Goal: Contribute content

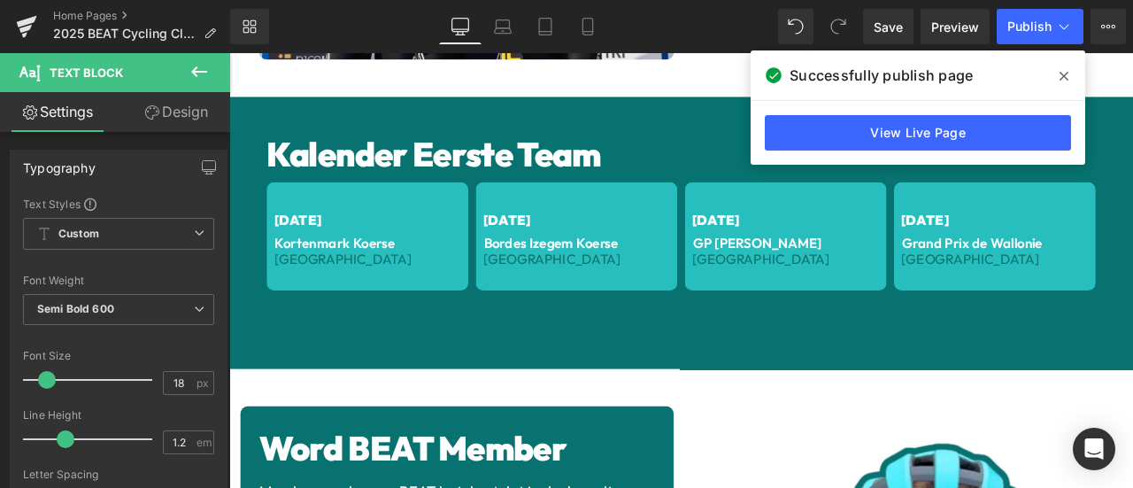
scroll to position [1622, 0]
click at [1062, 72] on icon at bounding box center [1063, 76] width 9 height 14
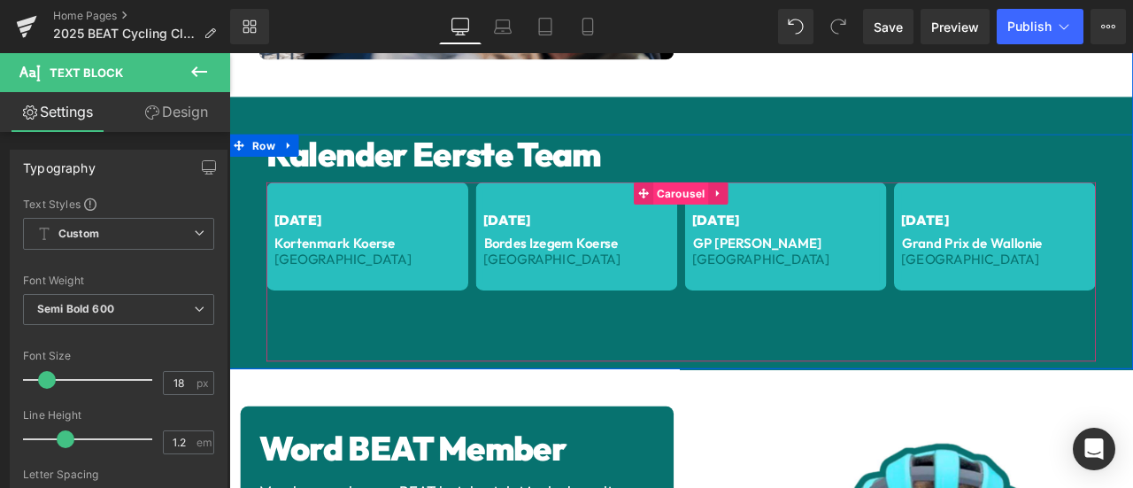
click at [750, 210] on span "Carousel" at bounding box center [764, 219] width 65 height 27
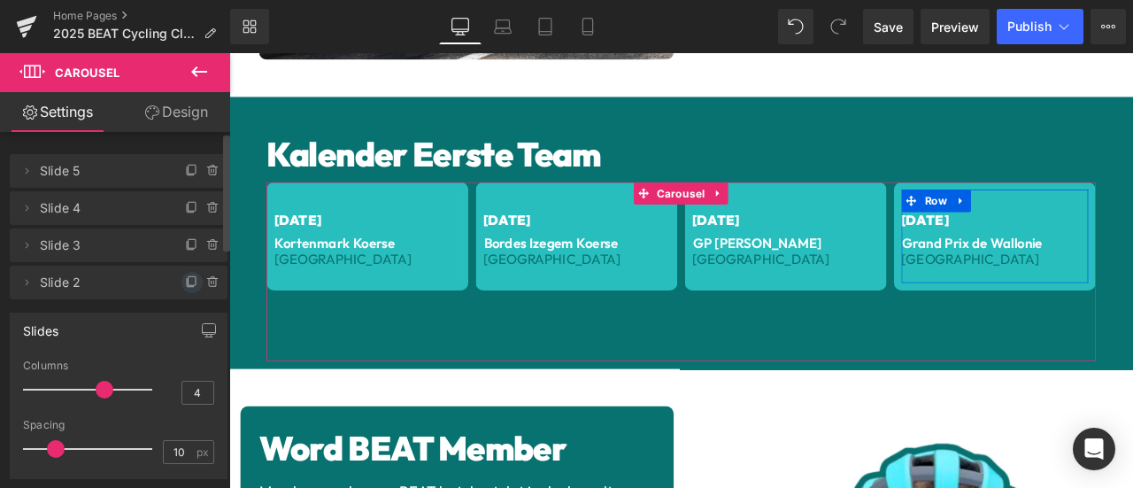
click at [188, 280] on icon at bounding box center [192, 282] width 14 height 14
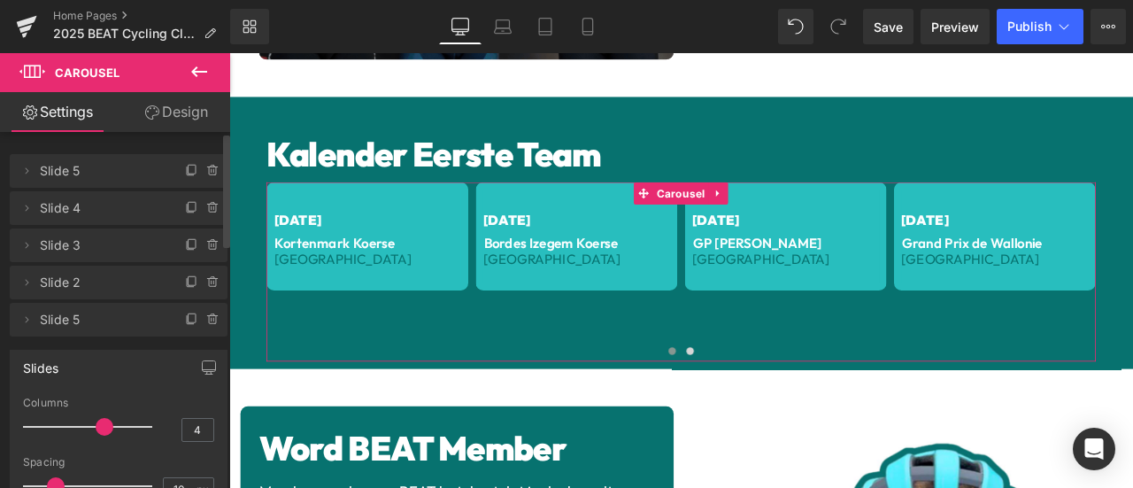
click at [111, 327] on span "Slide 5" at bounding box center [101, 320] width 122 height 34
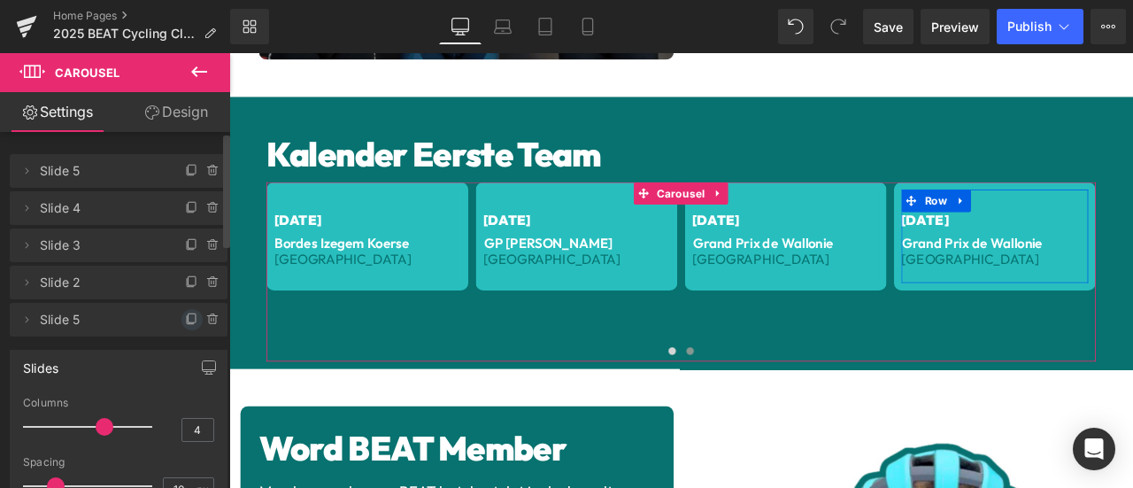
click at [189, 322] on icon at bounding box center [192, 317] width 7 height 9
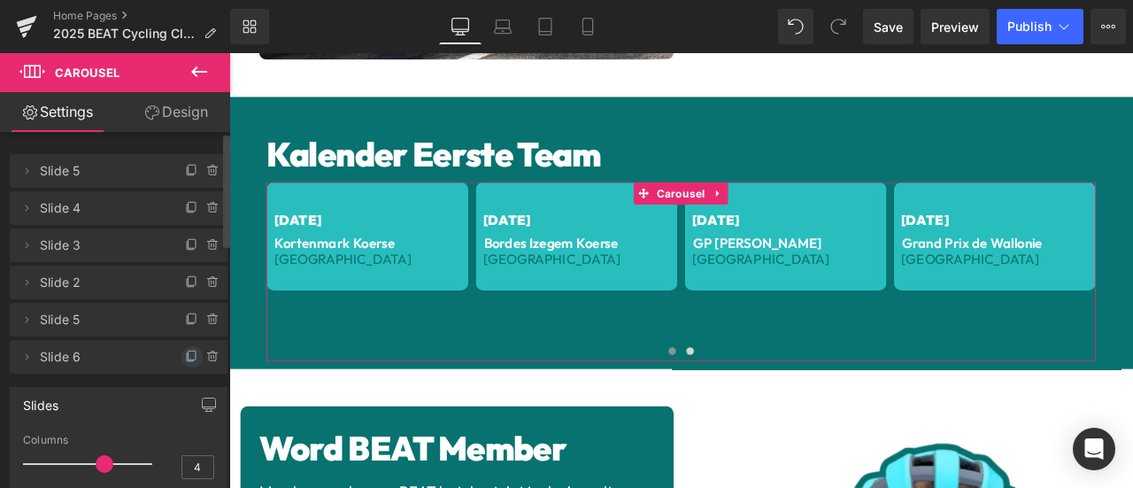
click at [188, 349] on span at bounding box center [191, 356] width 21 height 21
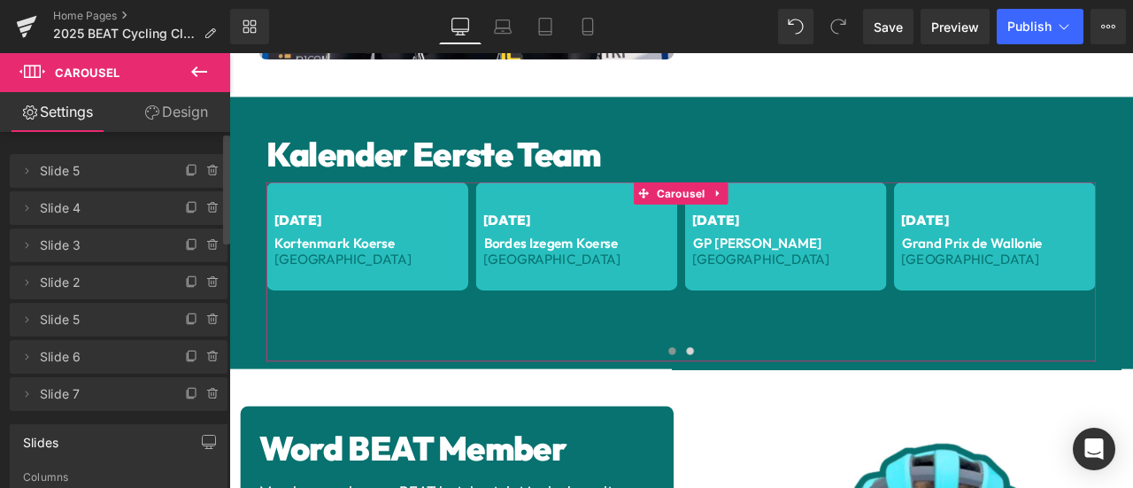
click at [185, 390] on icon at bounding box center [192, 394] width 14 height 14
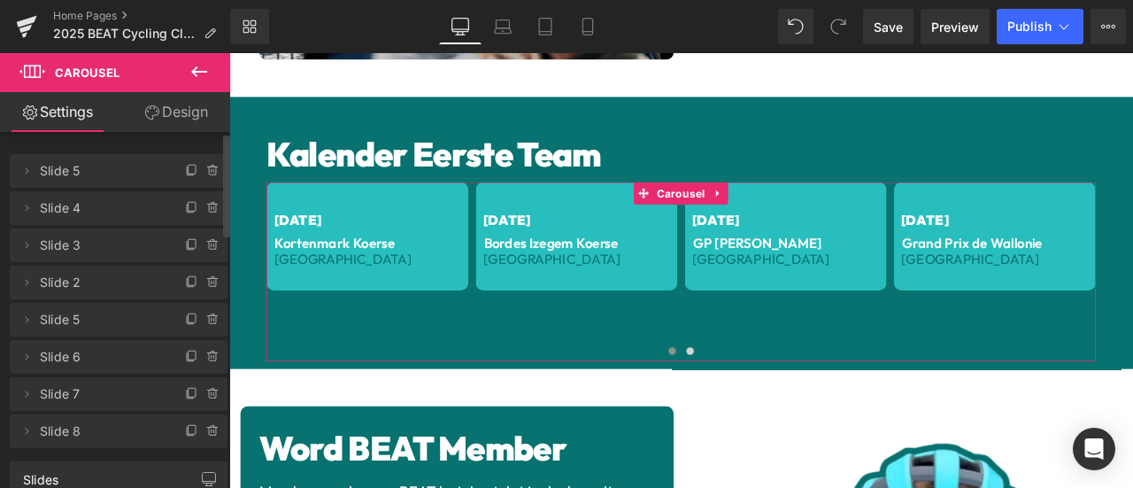
click at [187, 426] on icon at bounding box center [192, 431] width 14 height 14
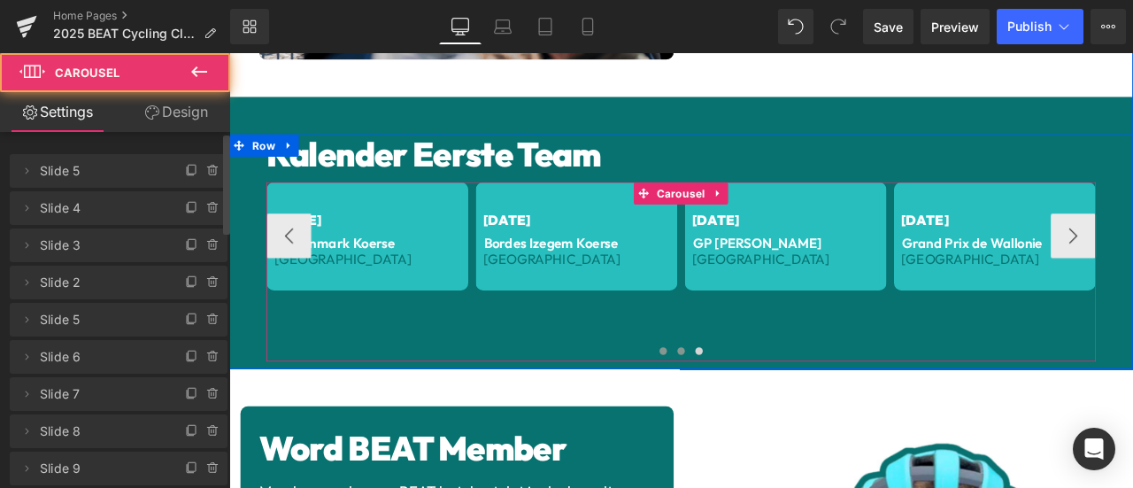
click at [763, 397] on button at bounding box center [764, 406] width 21 height 18
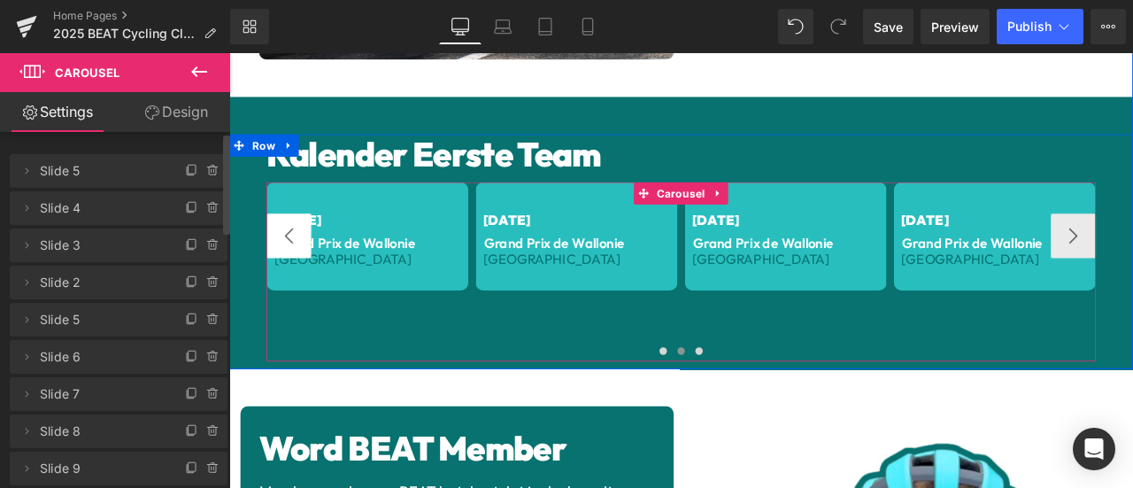
click at [294, 258] on button "‹" at bounding box center [299, 269] width 53 height 53
click at [293, 259] on button "‹" at bounding box center [299, 269] width 53 height 53
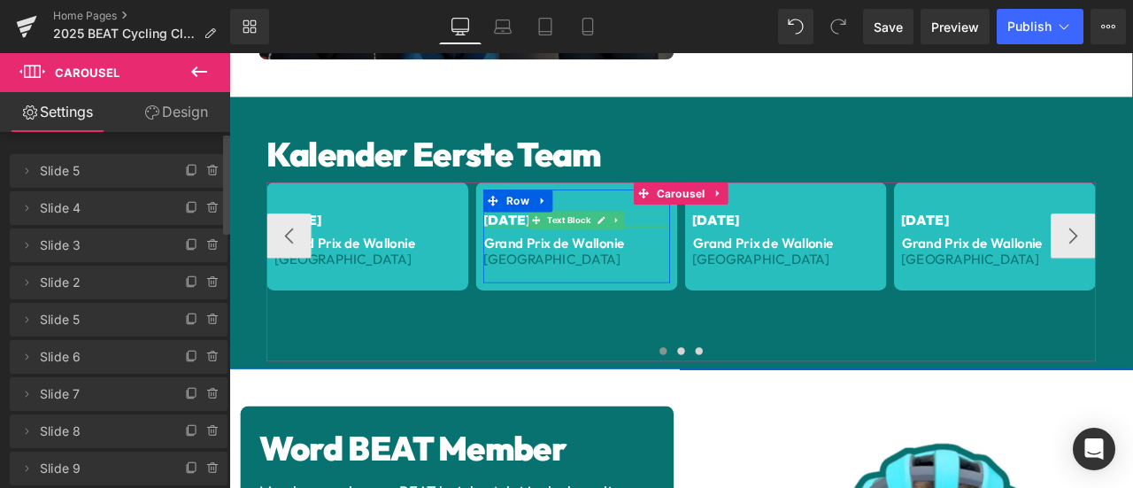
click at [531, 256] on div at bounding box center [640, 258] width 221 height 4
click at [531, 248] on span "[DATE]" at bounding box center [558, 251] width 56 height 20
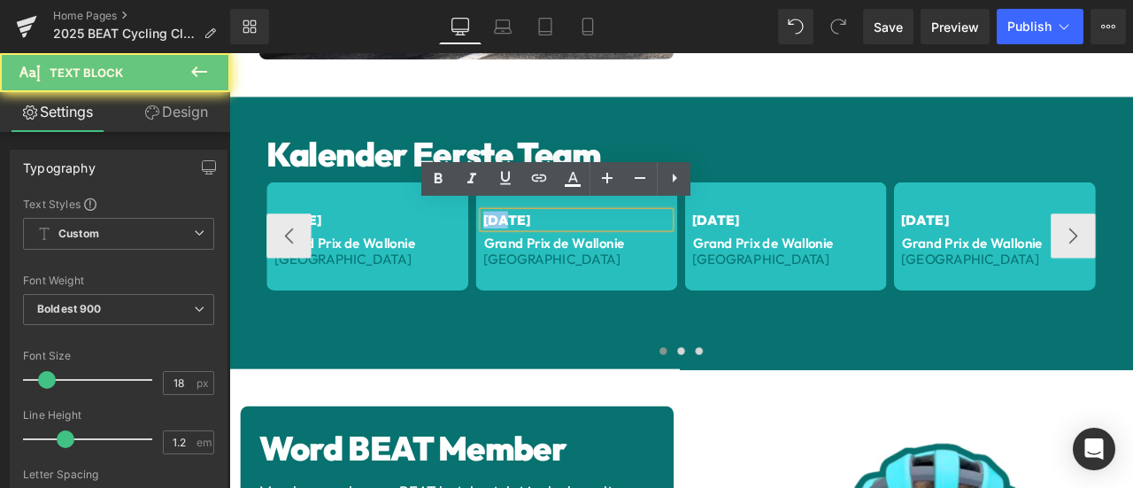
click at [534, 245] on span "[DATE]" at bounding box center [558, 251] width 56 height 20
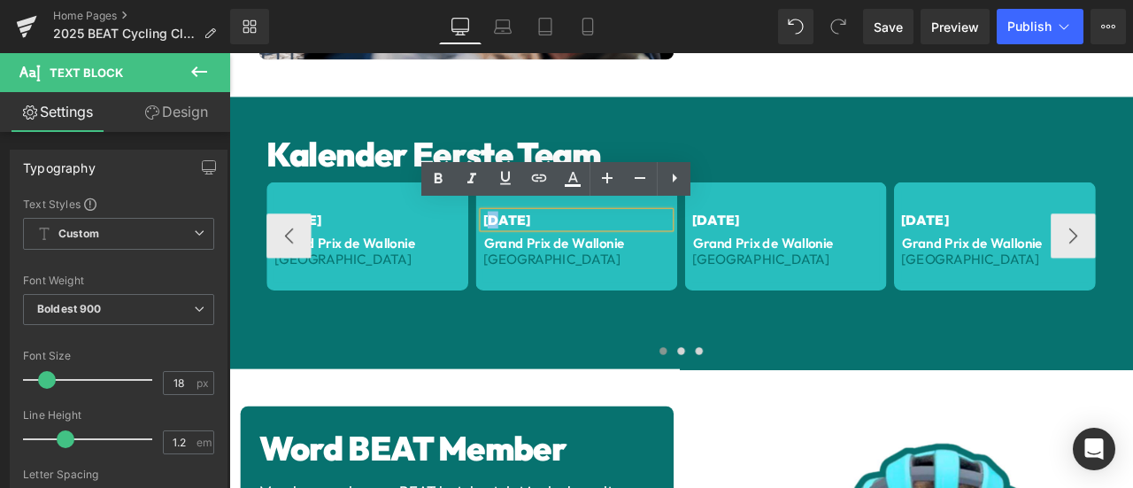
click at [530, 241] on span "[DATE]" at bounding box center [558, 251] width 56 height 20
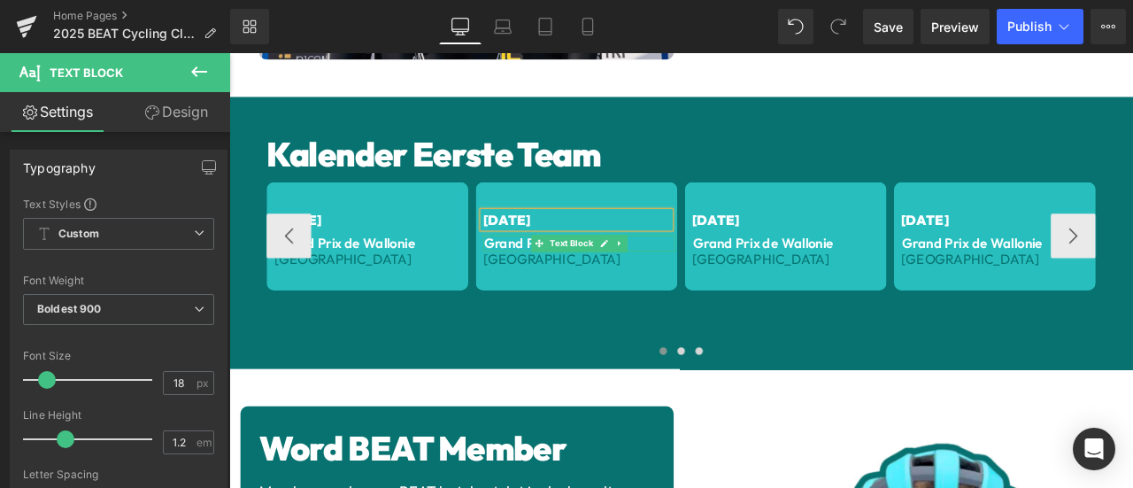
click at [553, 269] on p "Grand Prix de Wallonie" at bounding box center [644, 278] width 227 height 19
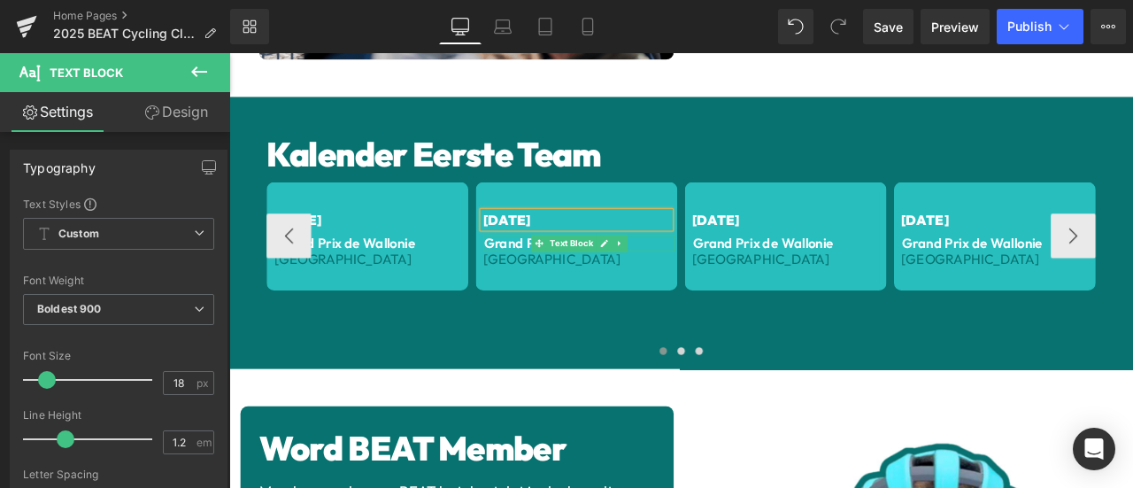
click at [553, 269] on p "Grand Prix de Wallonie" at bounding box center [644, 278] width 227 height 19
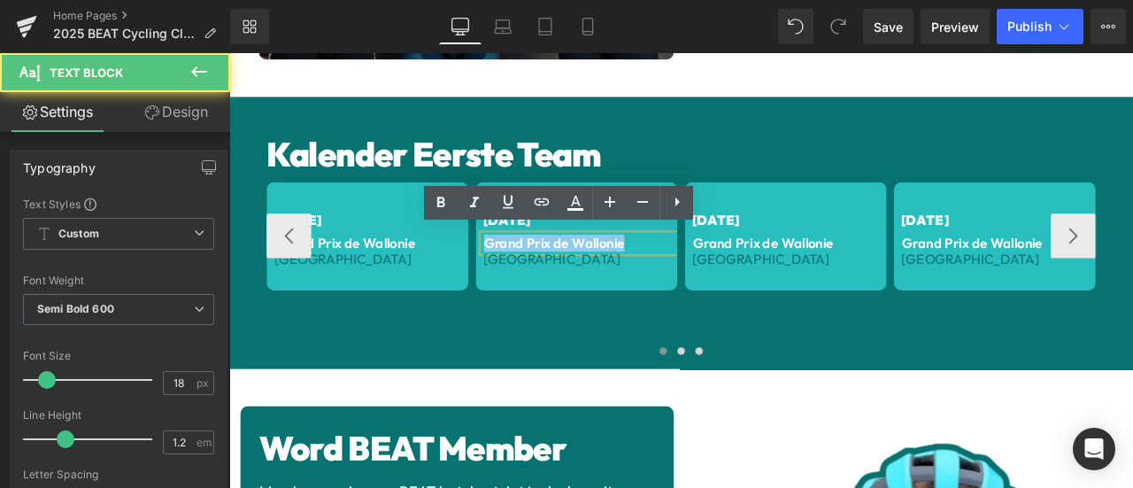
drag, startPoint x: 689, startPoint y: 271, endPoint x: 524, endPoint y: 271, distance: 164.6
click at [531, 271] on p "Grand Prix de Wallonie" at bounding box center [644, 278] width 227 height 19
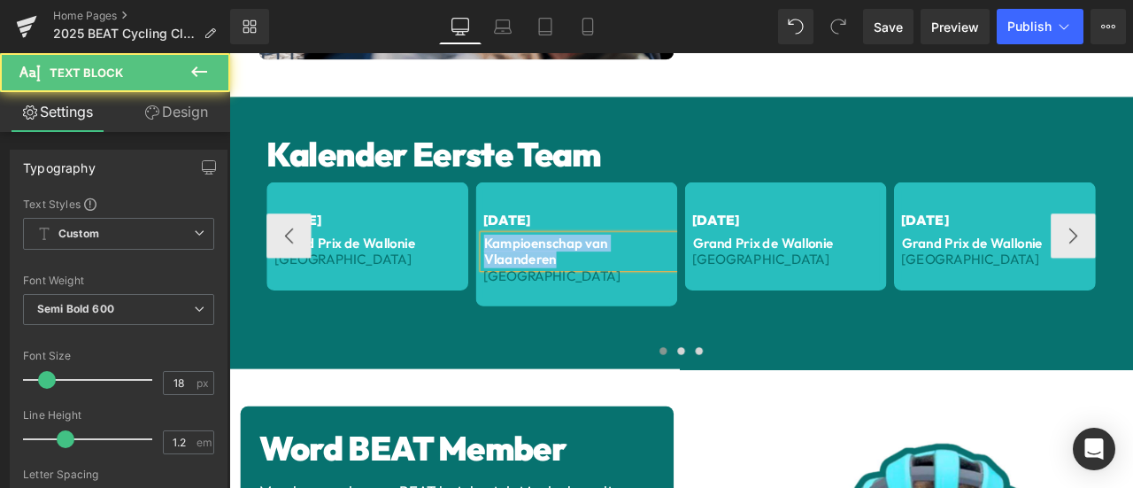
drag, startPoint x: 629, startPoint y: 288, endPoint x: 513, endPoint y: 269, distance: 117.4
click at [513, 269] on div "[DATE] Text Block Kortenmark Koerse Text Block België Text Block Row [DATE] Tex…" at bounding box center [645, 312] width 2230 height 212
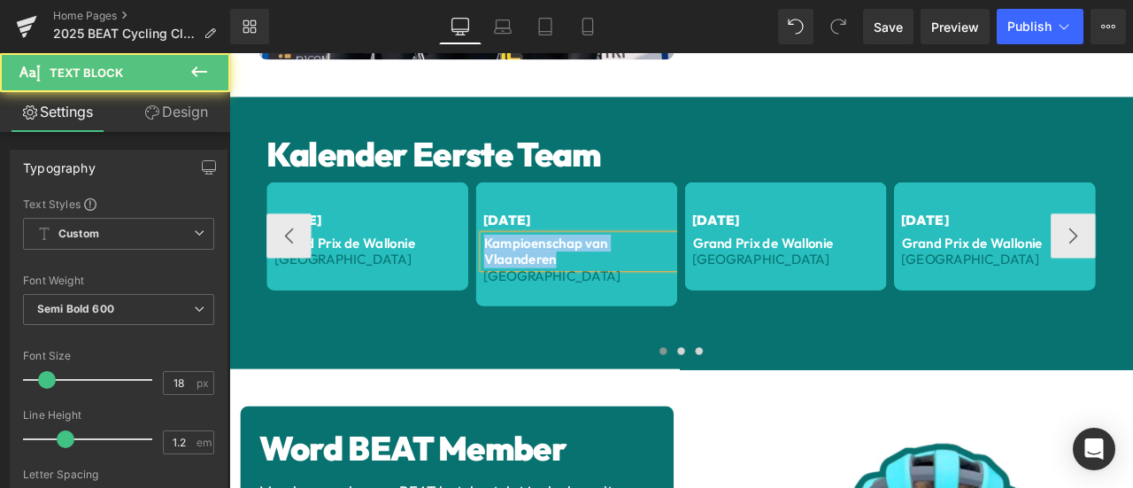
click at [598, 281] on p "Kampioenschap van Vlaanderen" at bounding box center [644, 288] width 227 height 38
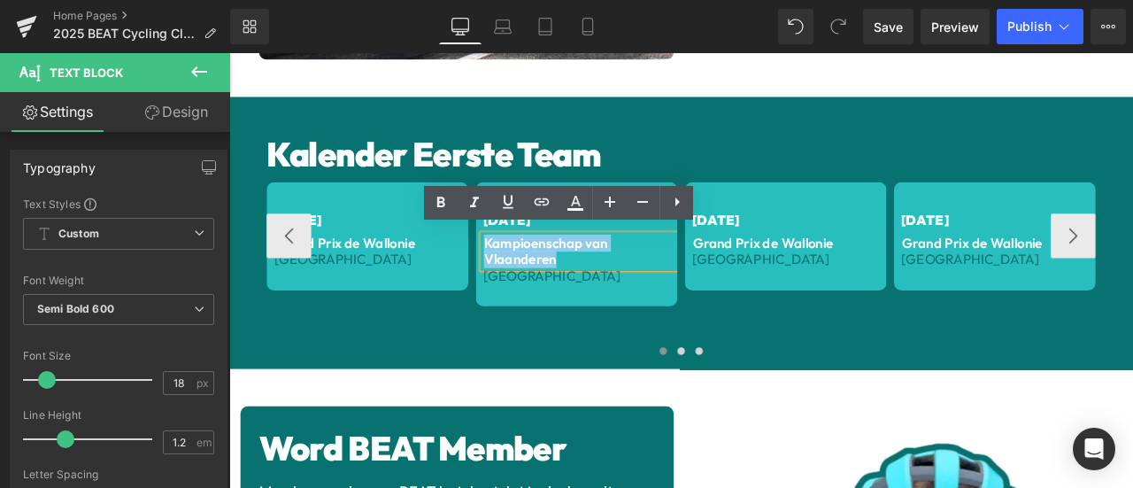
drag, startPoint x: 623, startPoint y: 294, endPoint x: 526, endPoint y: 273, distance: 99.5
click at [531, 273] on p "Kampioenschap van Vlaanderen" at bounding box center [644, 288] width 227 height 38
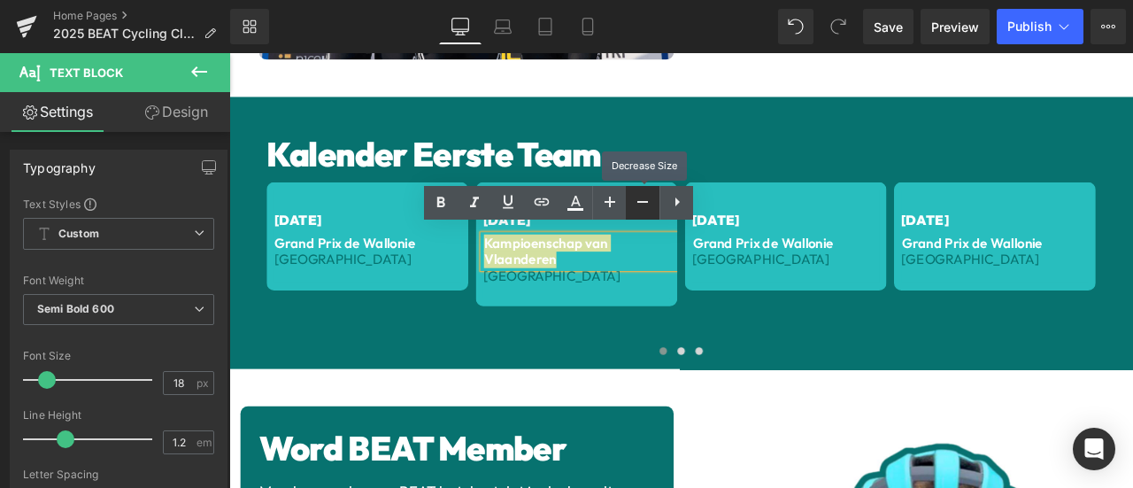
click at [648, 196] on icon at bounding box center [642, 201] width 21 height 21
type input "16"
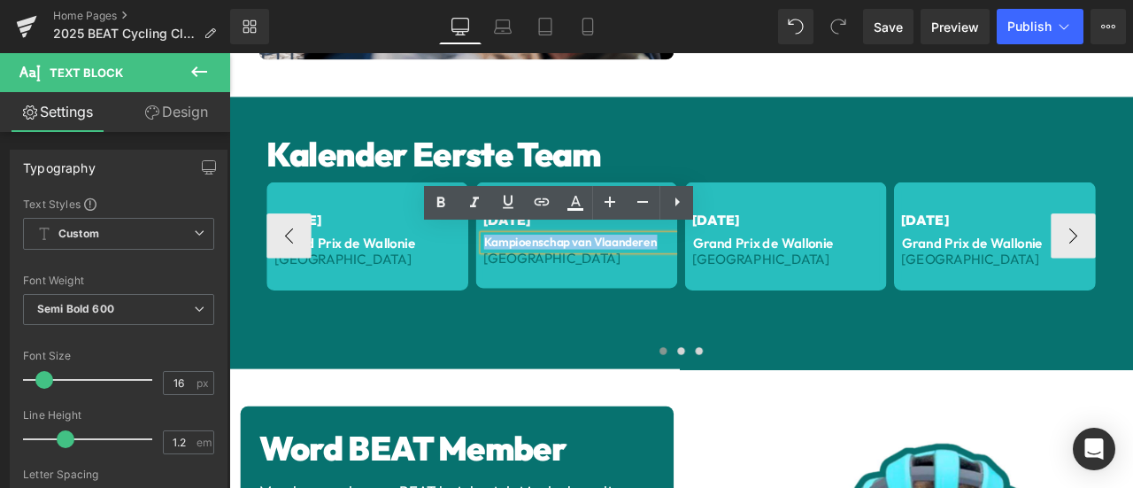
click at [635, 294] on span "Text Block" at bounding box center [631, 295] width 58 height 21
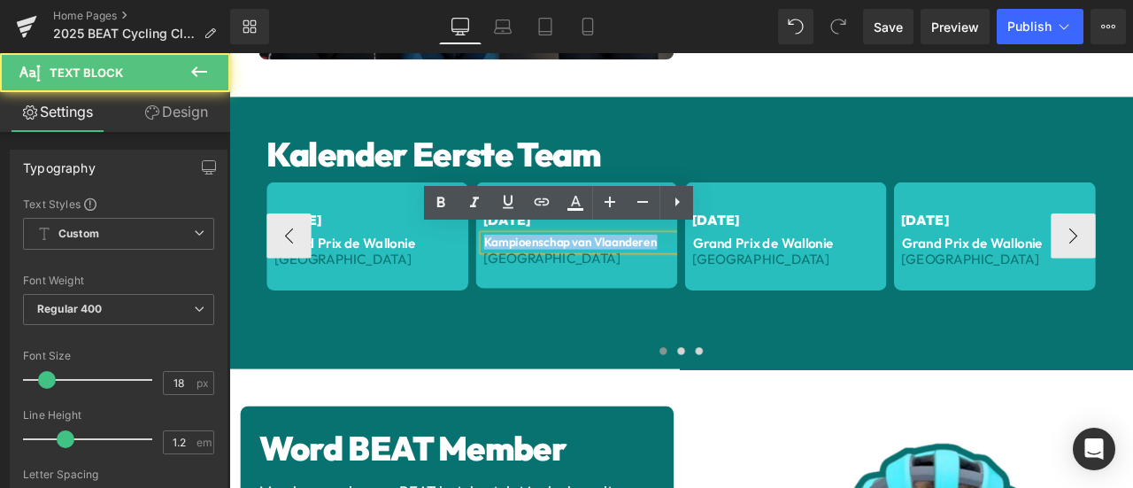
click at [592, 349] on div "[DATE] Text Block Kampioenschap van Vlaanderen Text Block België Text Block Row" at bounding box center [640, 312] width 239 height 212
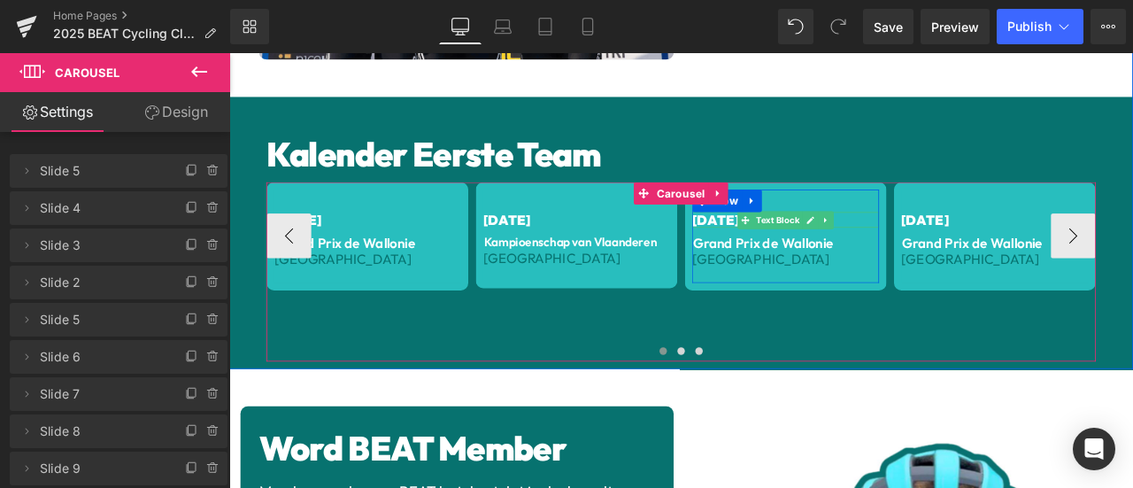
click at [784, 244] on span "[DATE]" at bounding box center [806, 251] width 56 height 20
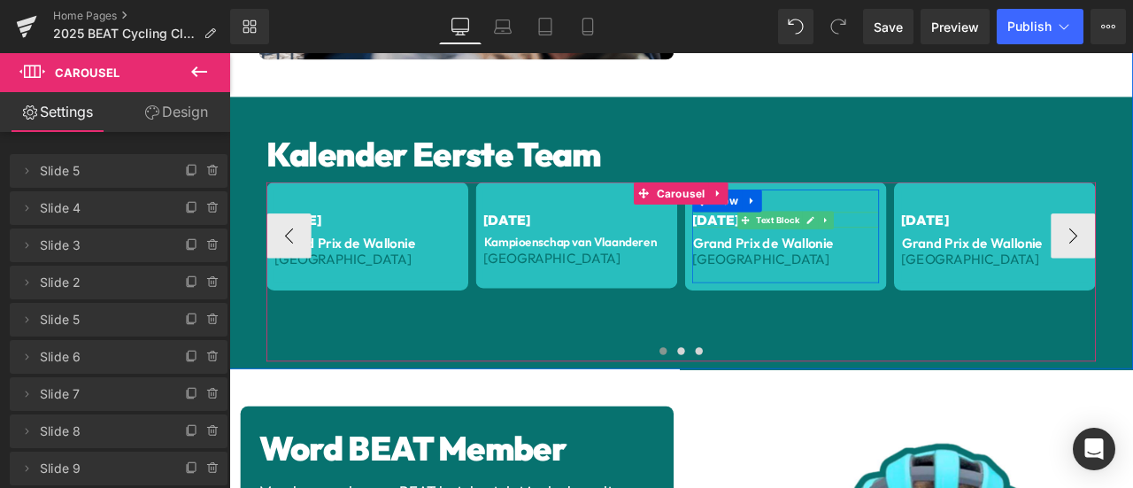
click at [785, 244] on span "[DATE]" at bounding box center [806, 251] width 56 height 20
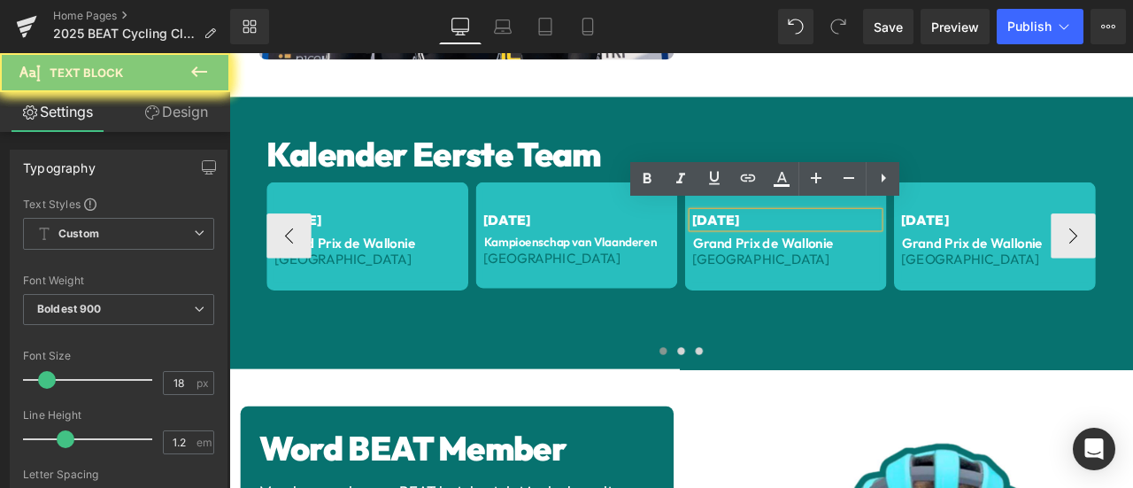
click at [781, 243] on span "[DATE]" at bounding box center [806, 251] width 56 height 20
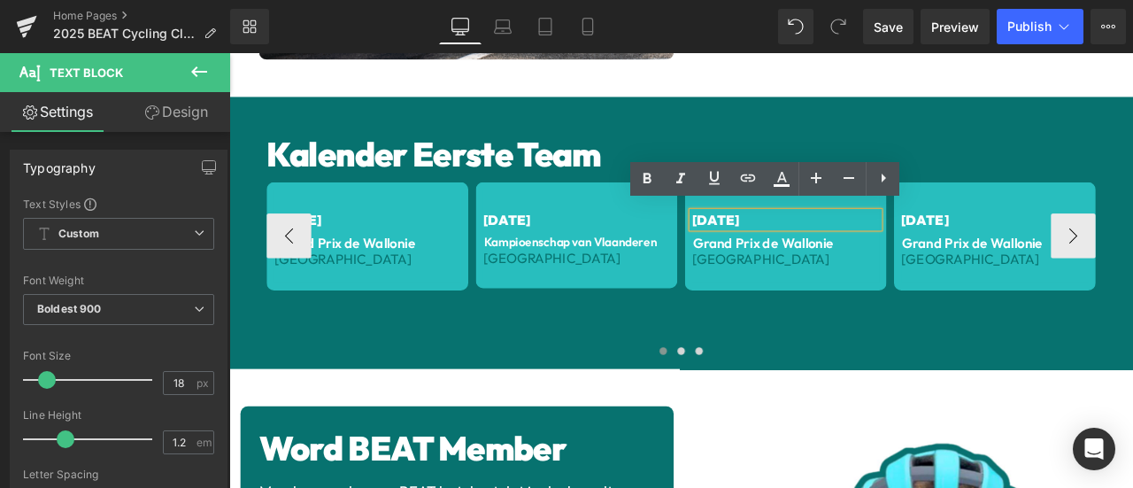
drag, startPoint x: 785, startPoint y: 243, endPoint x: 770, endPoint y: 243, distance: 15.0
click at [778, 243] on div "[DATE]" at bounding box center [888, 251] width 221 height 19
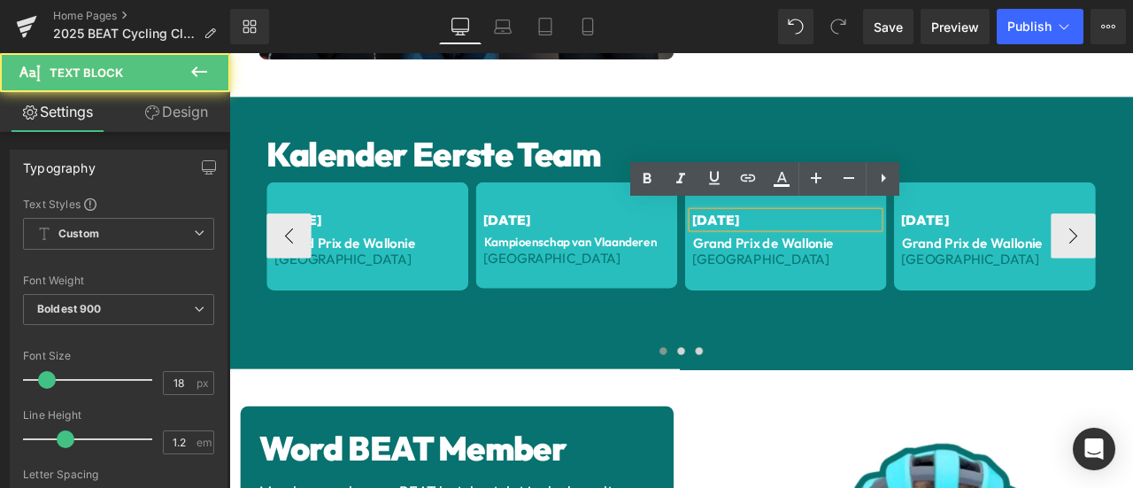
click at [778, 243] on span "[DATE]" at bounding box center [806, 251] width 56 height 20
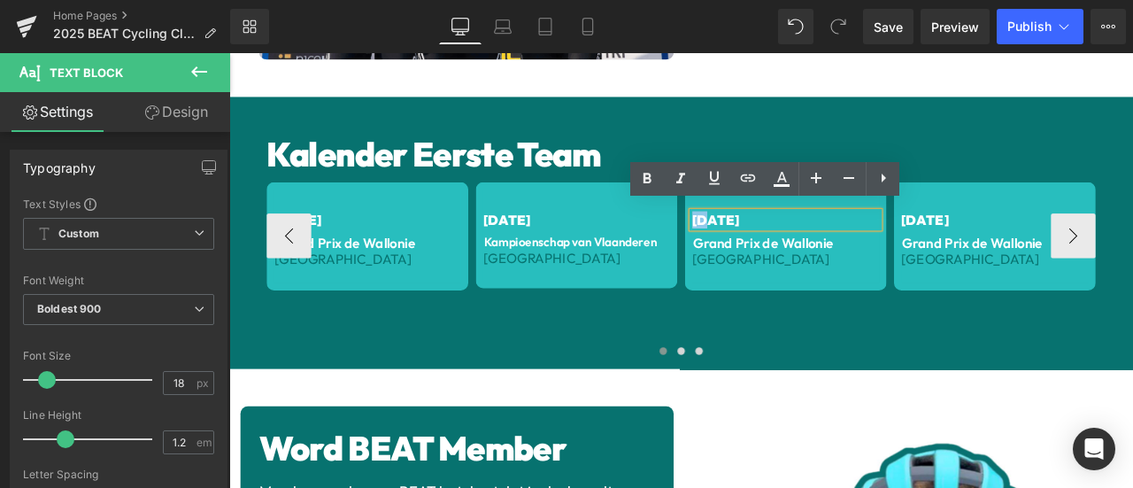
drag, startPoint x: 774, startPoint y: 243, endPoint x: 785, endPoint y: 242, distance: 11.5
click at [785, 242] on span "[DATE]" at bounding box center [806, 251] width 56 height 20
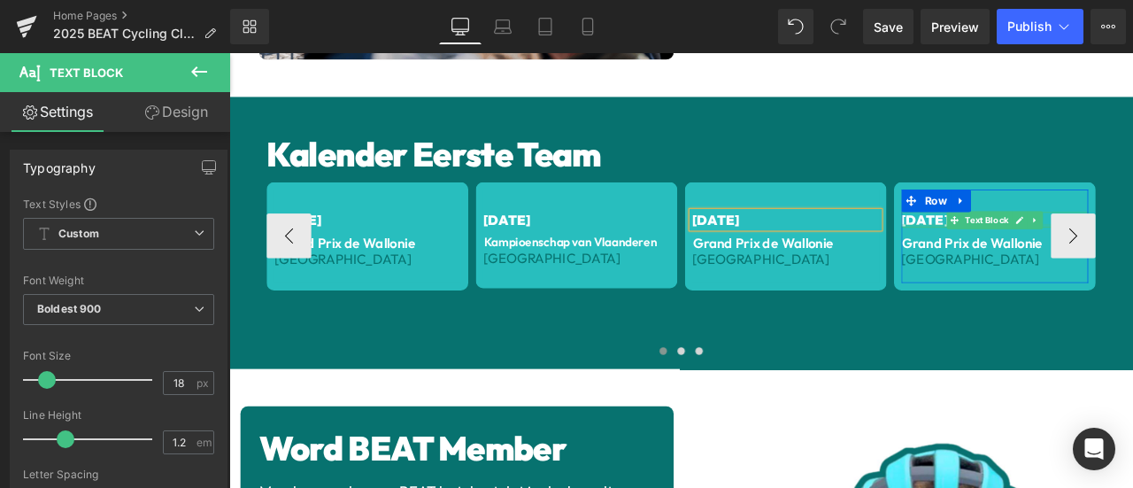
click at [1027, 256] on div at bounding box center [1136, 258] width 221 height 4
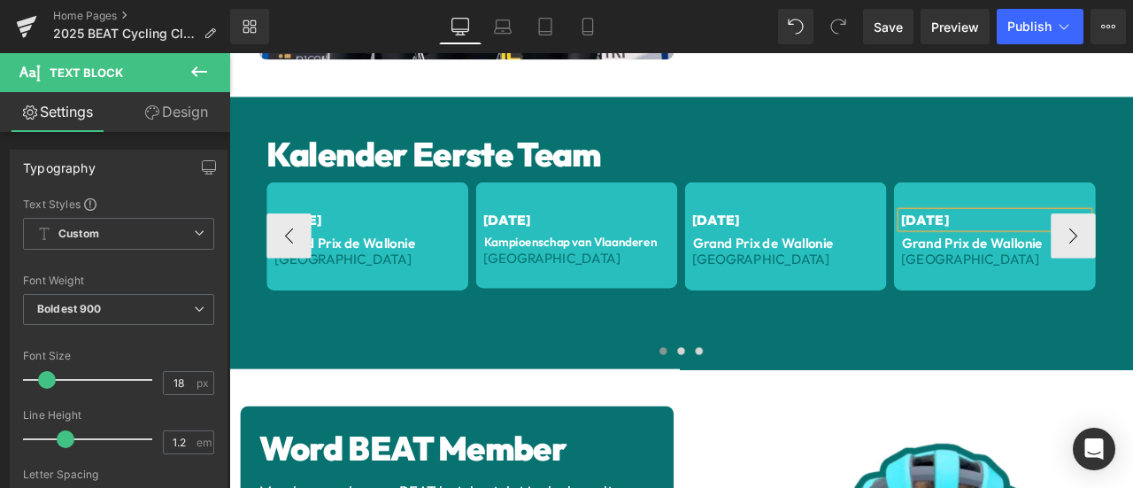
click at [1030, 243] on span "[DATE]" at bounding box center [1054, 251] width 56 height 20
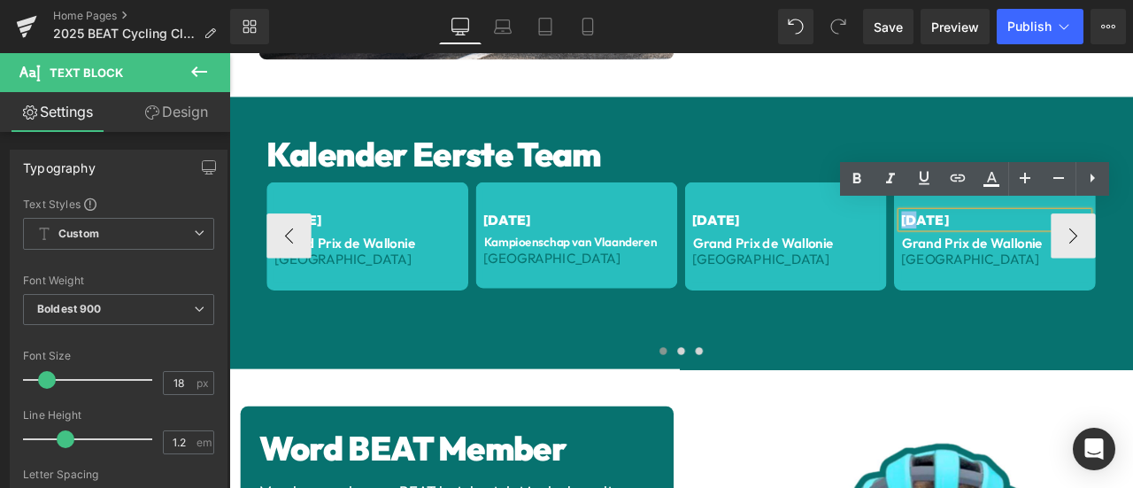
drag, startPoint x: 1030, startPoint y: 242, endPoint x: 1020, endPoint y: 242, distance: 10.6
click at [1026, 242] on span "[DATE]" at bounding box center [1054, 251] width 56 height 20
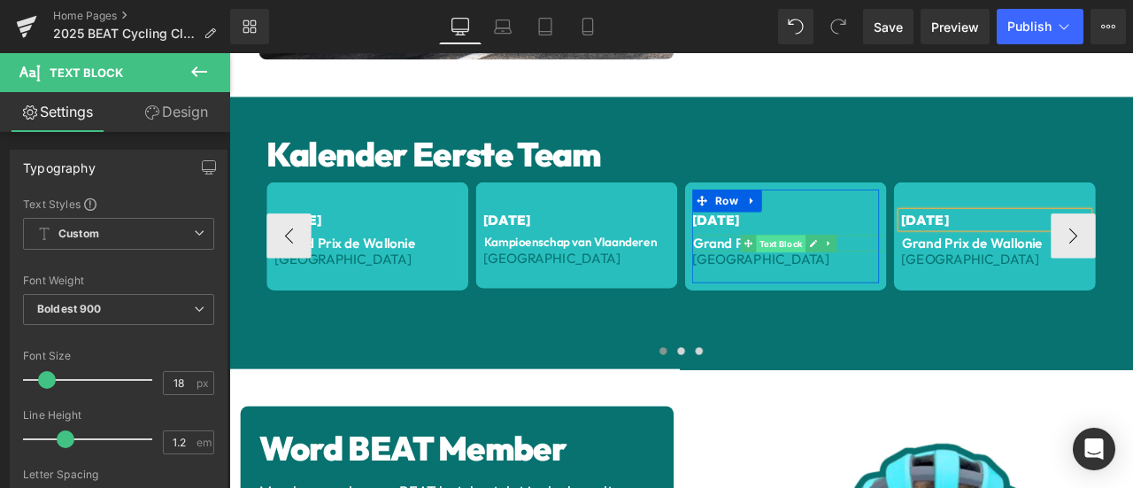
click at [860, 269] on span "Text Block" at bounding box center [882, 279] width 58 height 21
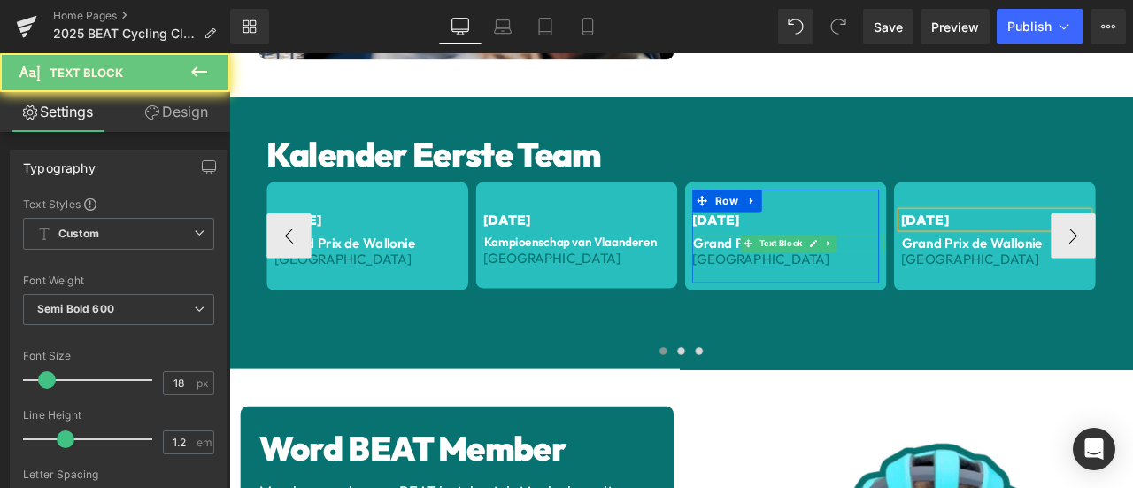
click at [967, 271] on p "Grand Prix de Wallonie" at bounding box center [892, 278] width 227 height 19
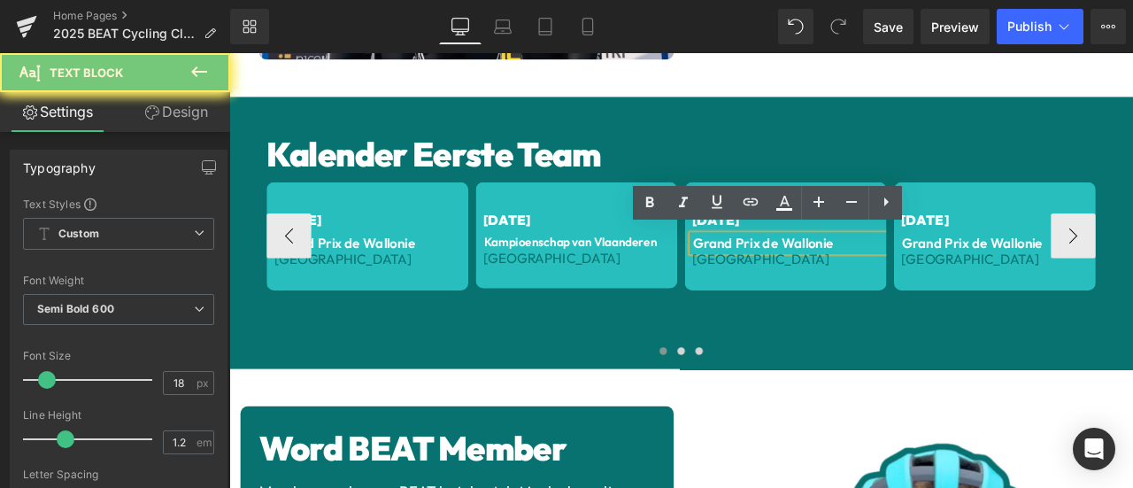
click at [967, 271] on p "Grand Prix de Wallonie" at bounding box center [892, 278] width 227 height 19
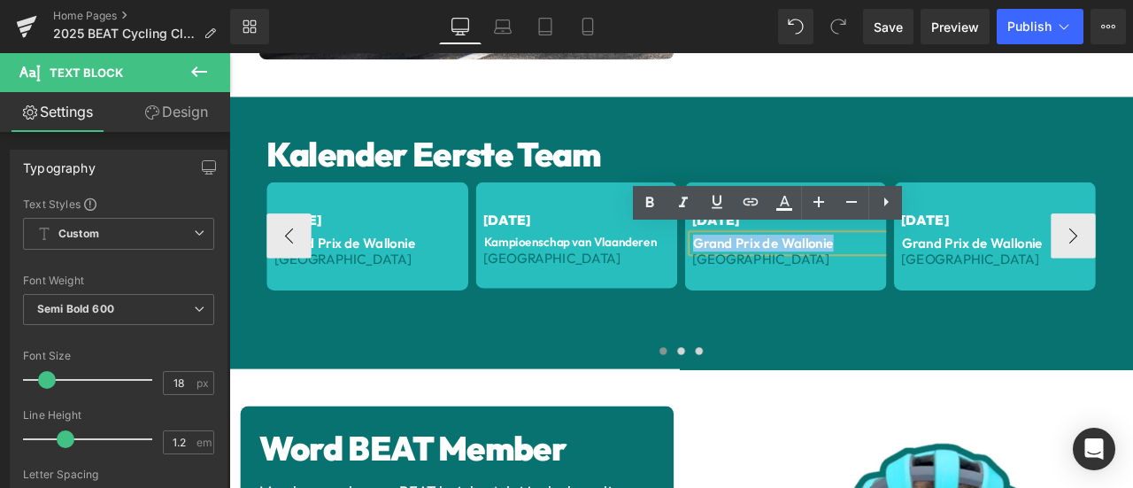
drag, startPoint x: 867, startPoint y: 271, endPoint x: 773, endPoint y: 273, distance: 94.7
click at [779, 273] on p "Grand Prix de Wallonie" at bounding box center [892, 278] width 227 height 19
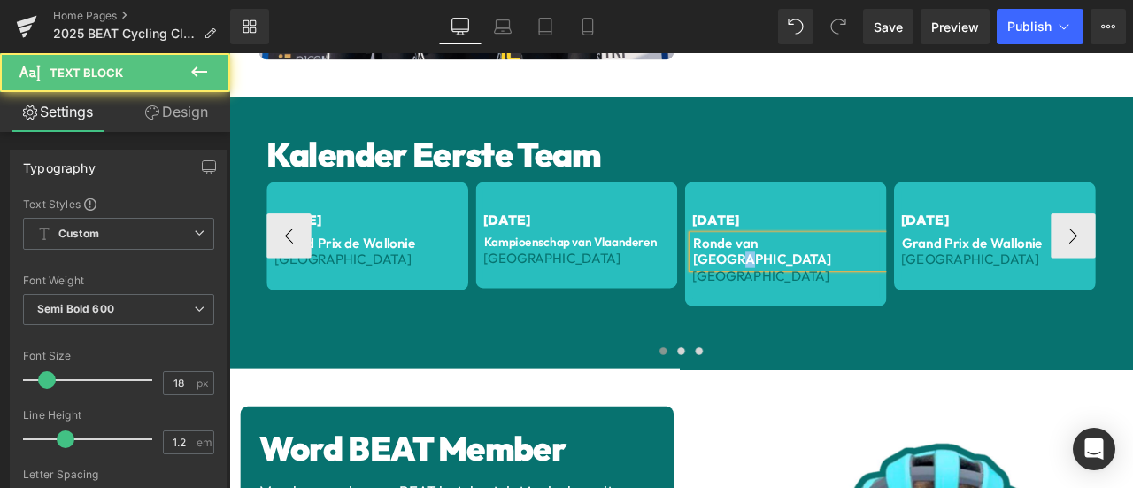
click at [905, 269] on p "Ronde van [GEOGRAPHIC_DATA]" at bounding box center [892, 288] width 227 height 38
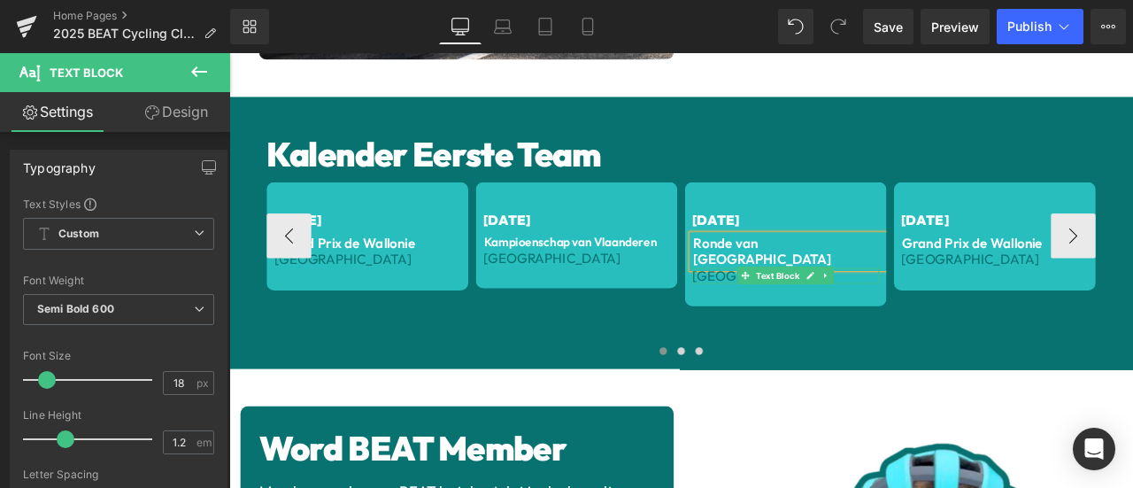
click at [790, 307] on span "[GEOGRAPHIC_DATA]" at bounding box center [859, 317] width 163 height 20
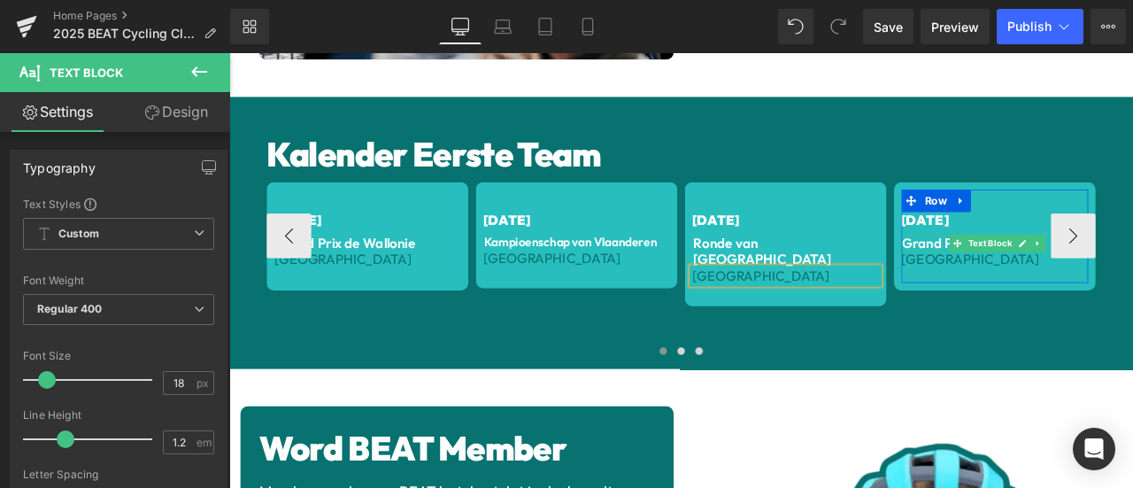
click at [1069, 271] on p "Grand Prix de Wallonie" at bounding box center [1140, 278] width 227 height 19
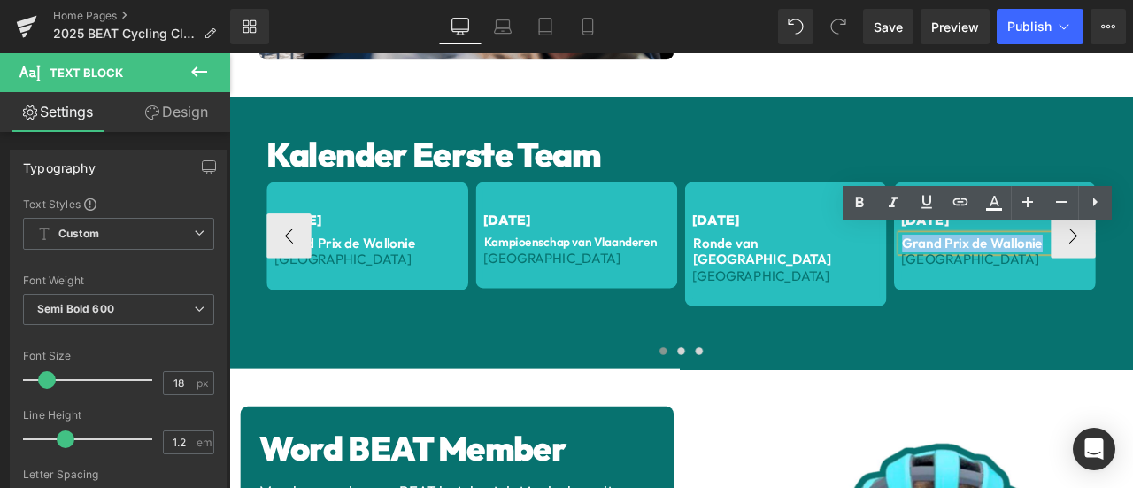
drag, startPoint x: 1023, startPoint y: 272, endPoint x: 1182, endPoint y: 271, distance: 159.3
click at [1132, 271] on p "Grand Prix de Wallonie" at bounding box center [1140, 278] width 227 height 19
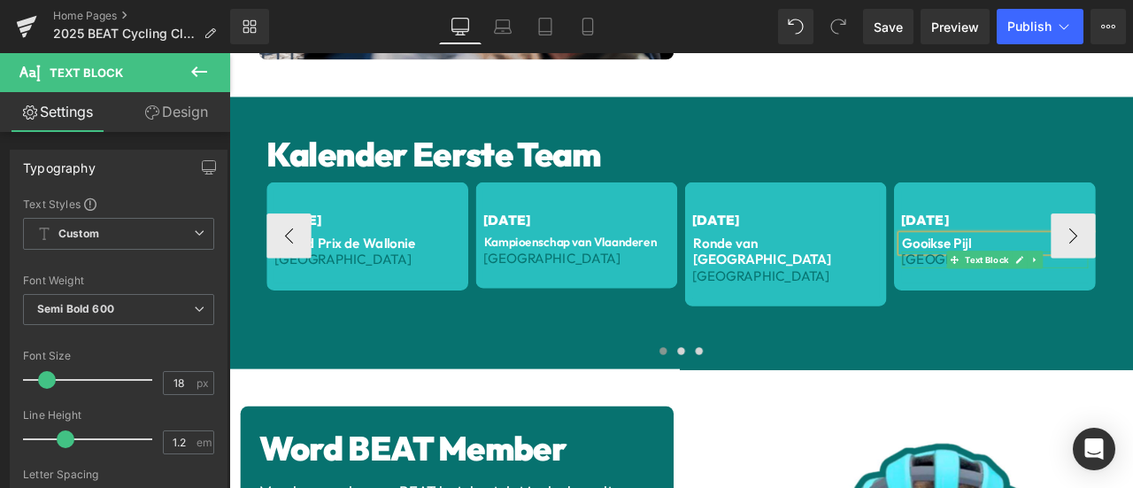
click at [1038, 294] on span "[GEOGRAPHIC_DATA]" at bounding box center [1107, 298] width 163 height 20
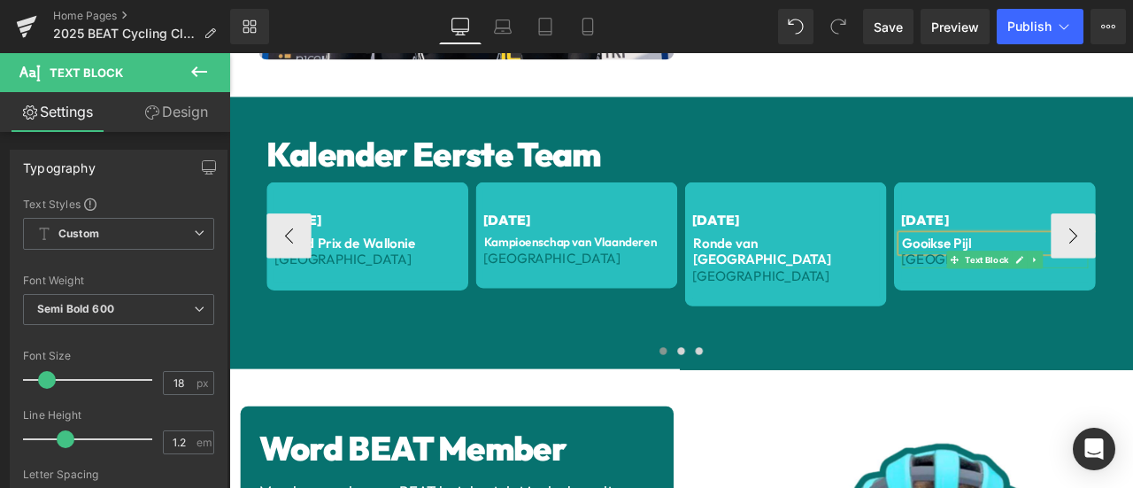
click at [1038, 294] on span "[GEOGRAPHIC_DATA]" at bounding box center [1107, 298] width 163 height 20
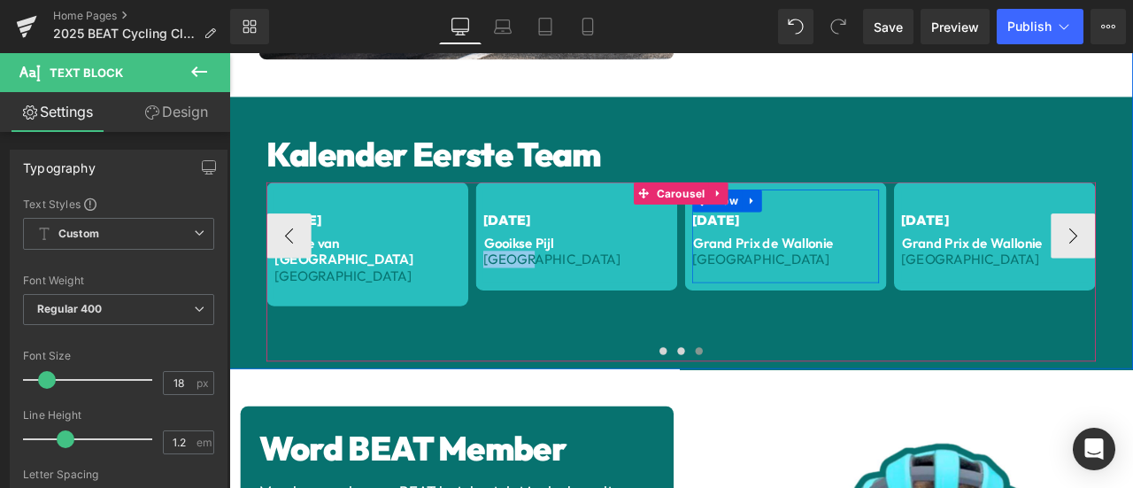
click at [835, 268] on span at bounding box center [844, 278] width 19 height 21
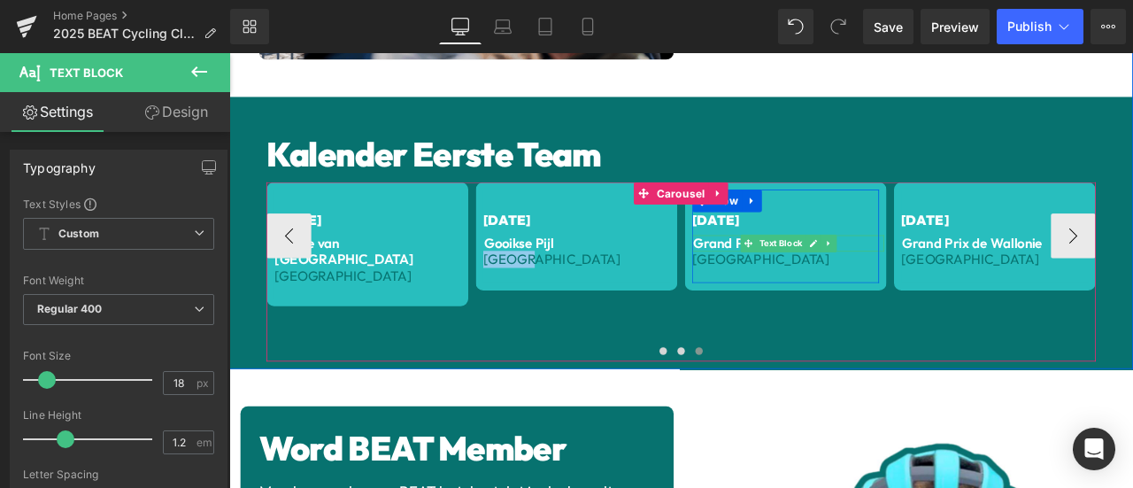
click at [815, 273] on p "Grand Prix de Wallonie" at bounding box center [892, 278] width 227 height 19
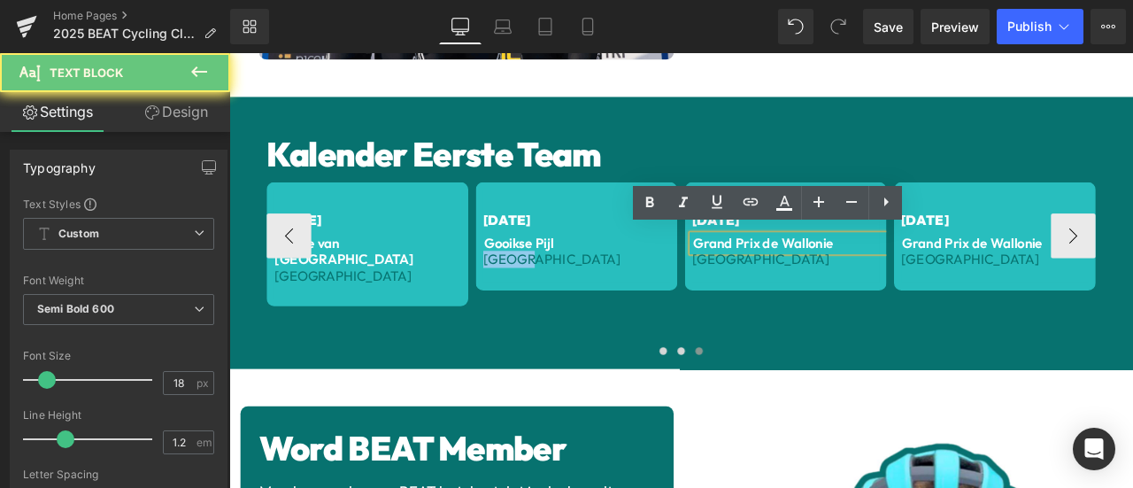
click at [815, 273] on p "Grand Prix de Wallonie" at bounding box center [892, 278] width 227 height 19
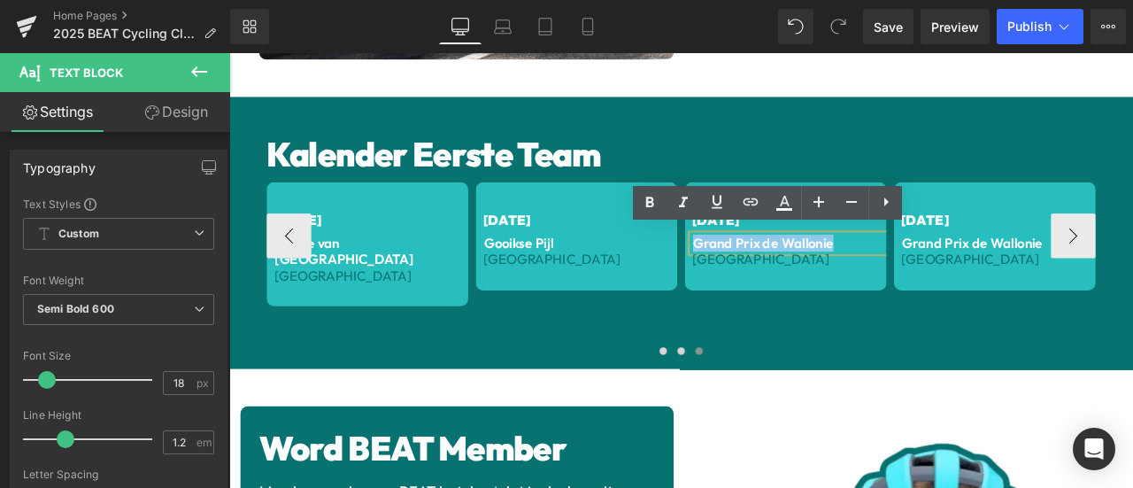
drag, startPoint x: 778, startPoint y: 271, endPoint x: 949, endPoint y: 265, distance: 170.9
click at [949, 269] on p "Grand Prix de Wallonie" at bounding box center [892, 278] width 227 height 19
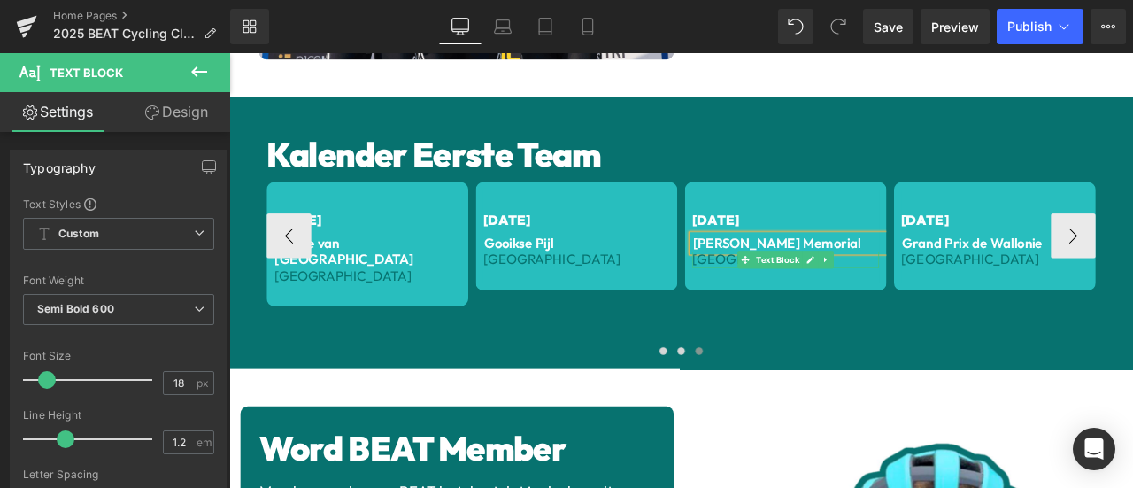
click at [794, 304] on div at bounding box center [888, 306] width 221 height 4
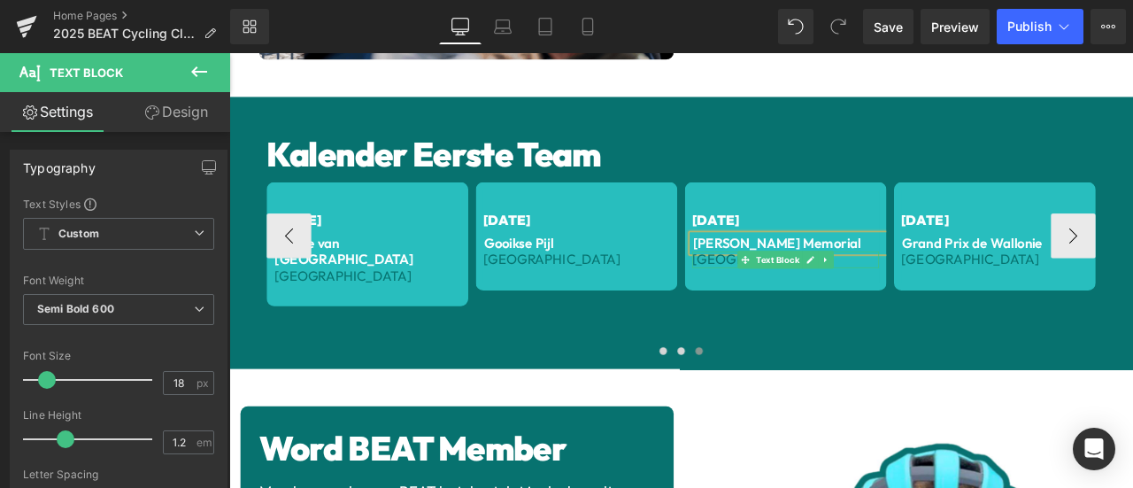
click at [794, 294] on span "[GEOGRAPHIC_DATA]" at bounding box center [859, 298] width 163 height 20
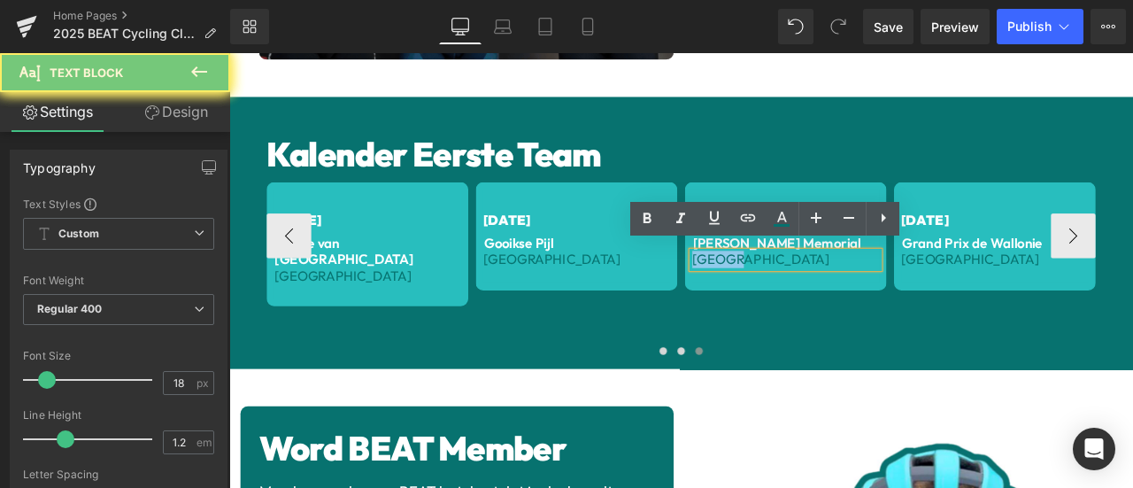
click at [804, 296] on span "[GEOGRAPHIC_DATA]" at bounding box center [859, 298] width 163 height 20
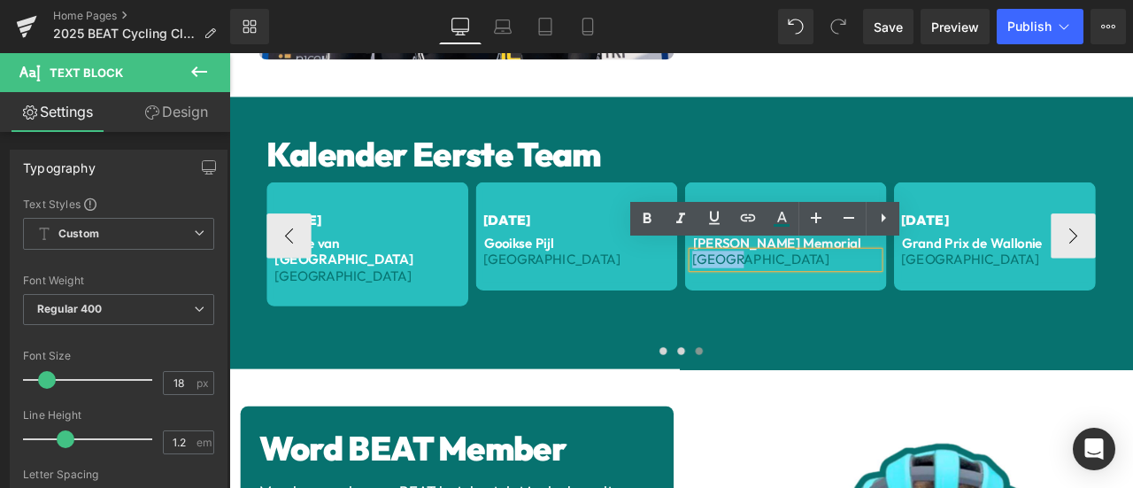
click at [804, 296] on span "[GEOGRAPHIC_DATA]" at bounding box center [859, 298] width 163 height 20
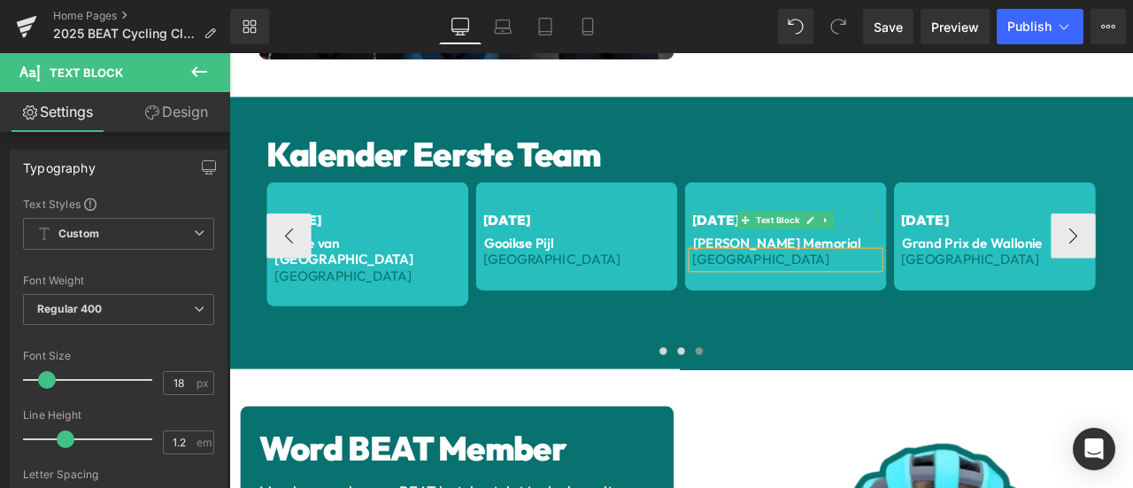
click at [780, 244] on span "[DATE]" at bounding box center [806, 251] width 56 height 20
click at [778, 241] on span "[DATE]" at bounding box center [806, 251] width 56 height 20
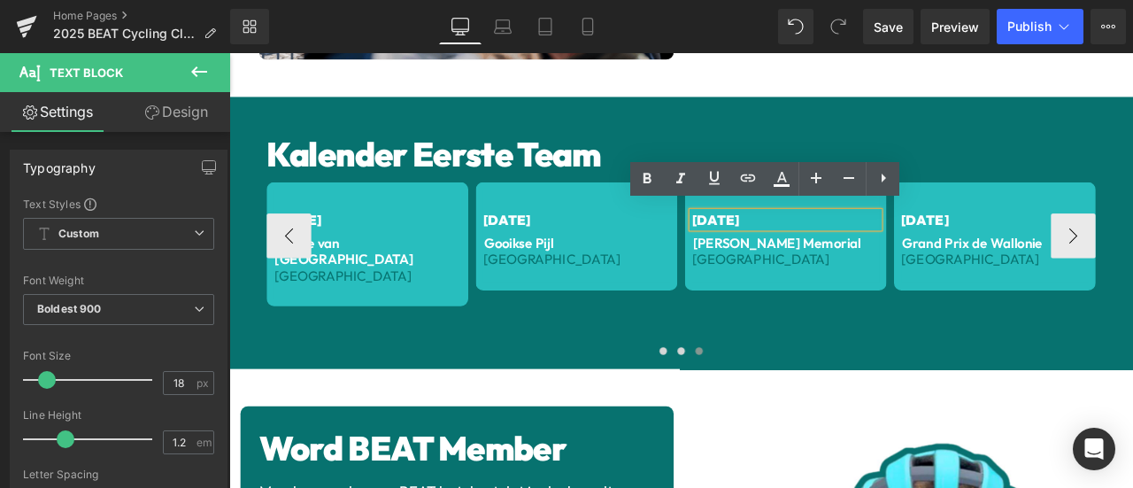
click at [780, 241] on span "[DATE]" at bounding box center [806, 251] width 56 height 20
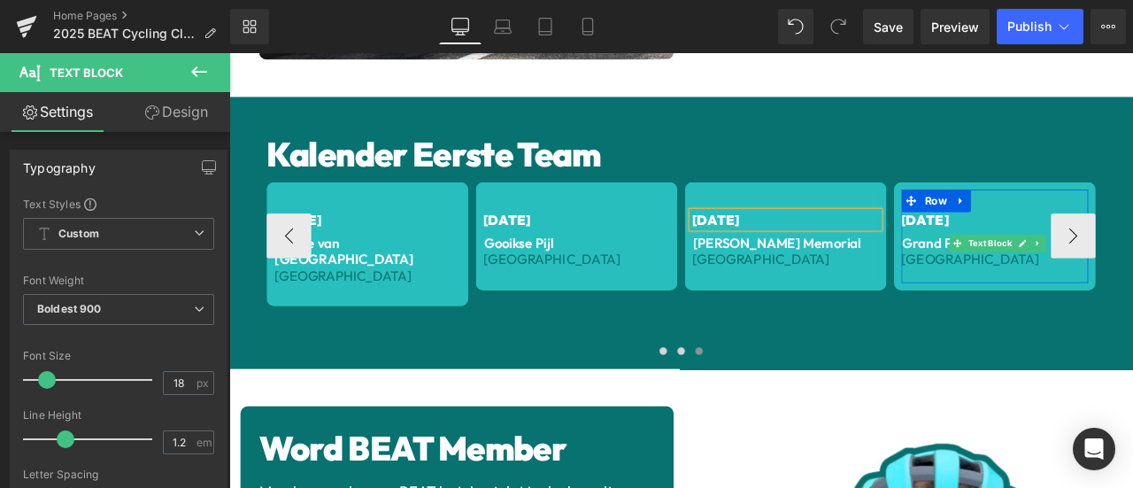
click at [1063, 274] on p "Grand Prix de Wallonie" at bounding box center [1140, 278] width 227 height 19
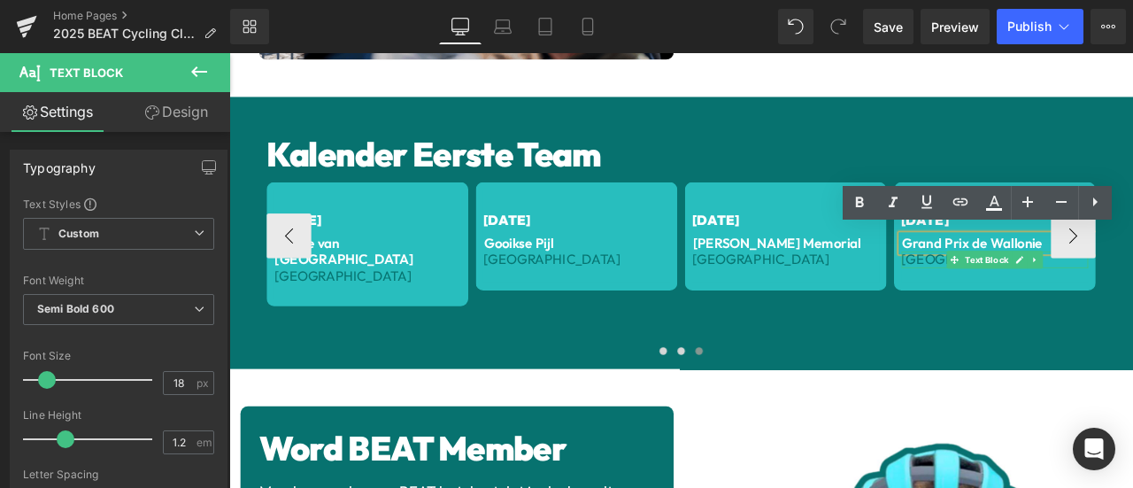
click at [1044, 294] on span "[GEOGRAPHIC_DATA]" at bounding box center [1107, 298] width 163 height 20
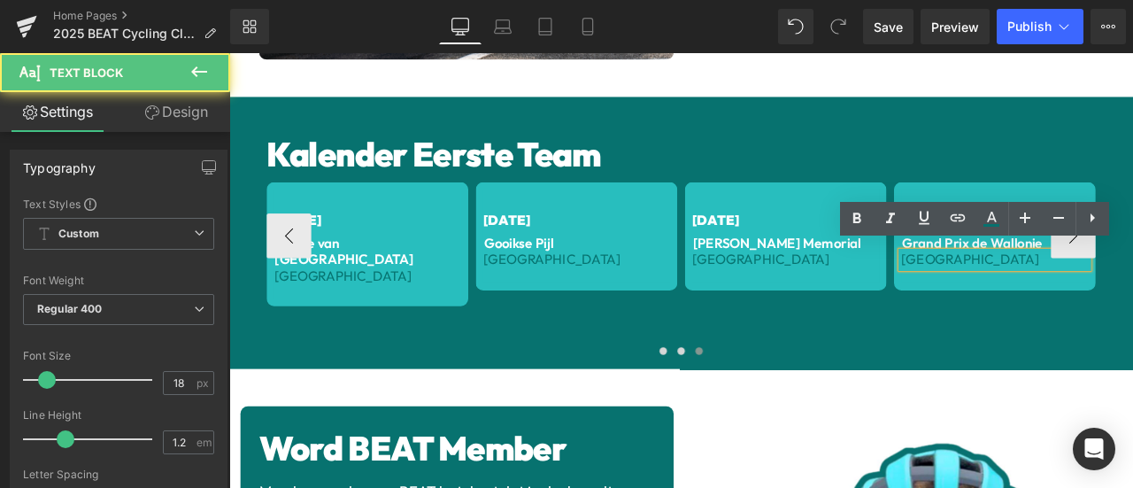
click at [1103, 289] on div "[GEOGRAPHIC_DATA]" at bounding box center [1136, 298] width 221 height 19
click at [1102, 289] on div "[GEOGRAPHIC_DATA]" at bounding box center [1136, 298] width 221 height 19
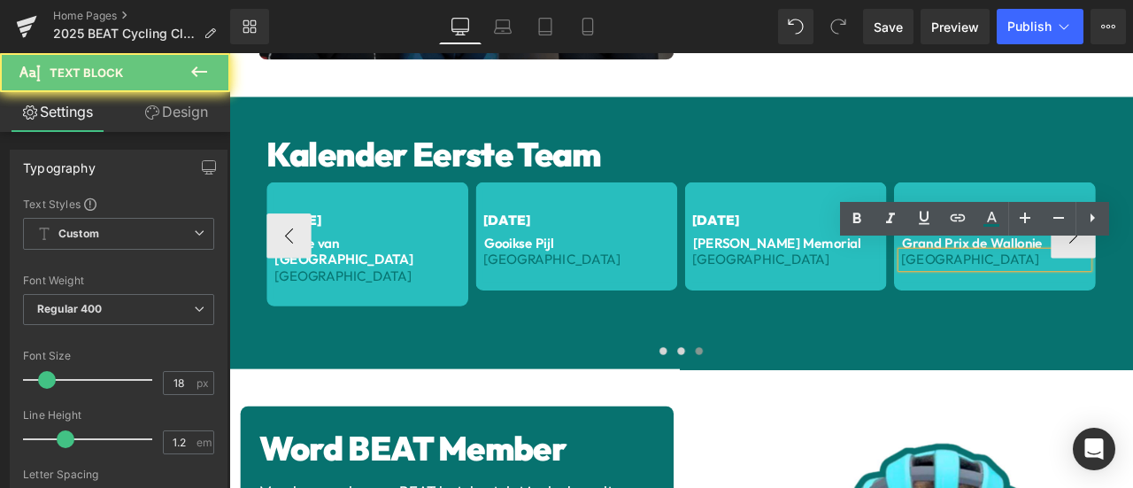
click at [1082, 350] on div "[DATE] Text Block Grand Prix de Wallonie Text Block België Text Block Row" at bounding box center [1136, 312] width 239 height 212
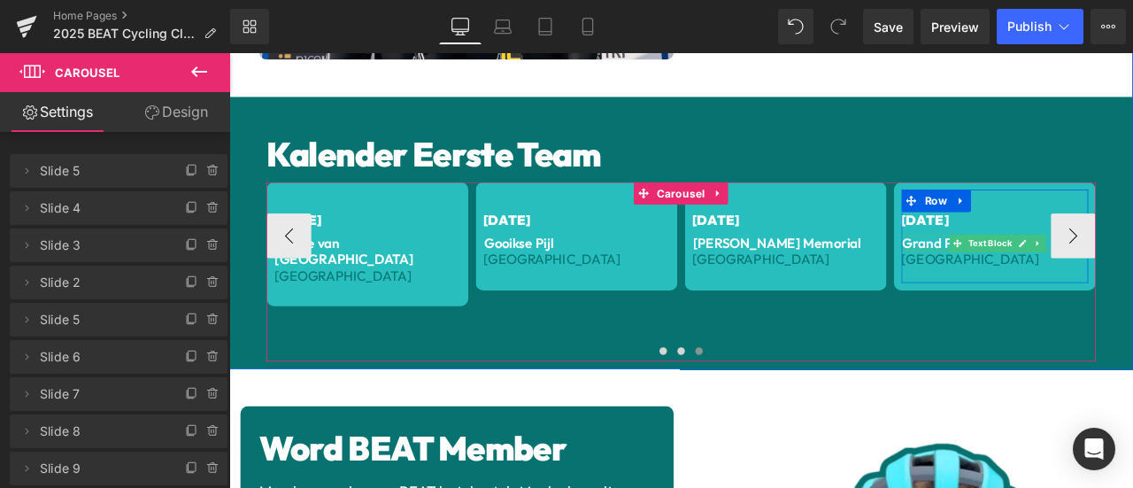
click at [1059, 284] on div at bounding box center [1139, 286] width 227 height 4
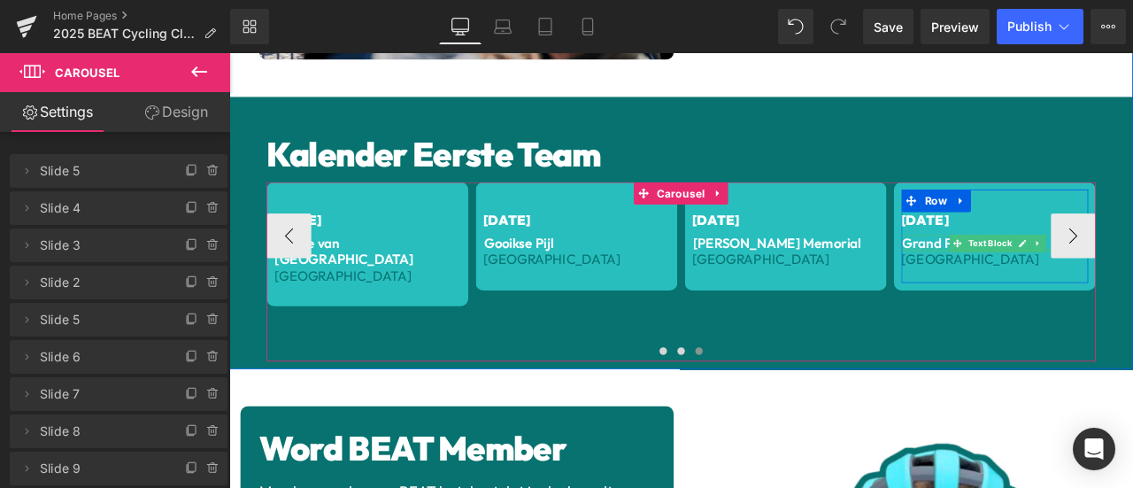
click at [1059, 275] on p "Grand Prix de Wallonie" at bounding box center [1140, 278] width 227 height 19
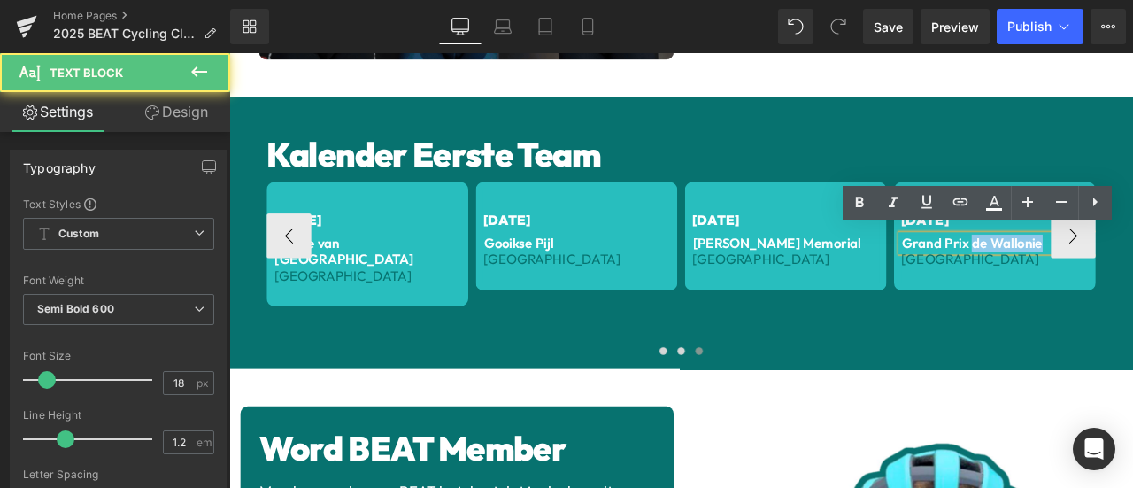
drag, startPoint x: 1104, startPoint y: 273, endPoint x: 1183, endPoint y: 269, distance: 79.8
click at [1132, 269] on p "Grand Prix de Wallonie" at bounding box center [1140, 278] width 227 height 19
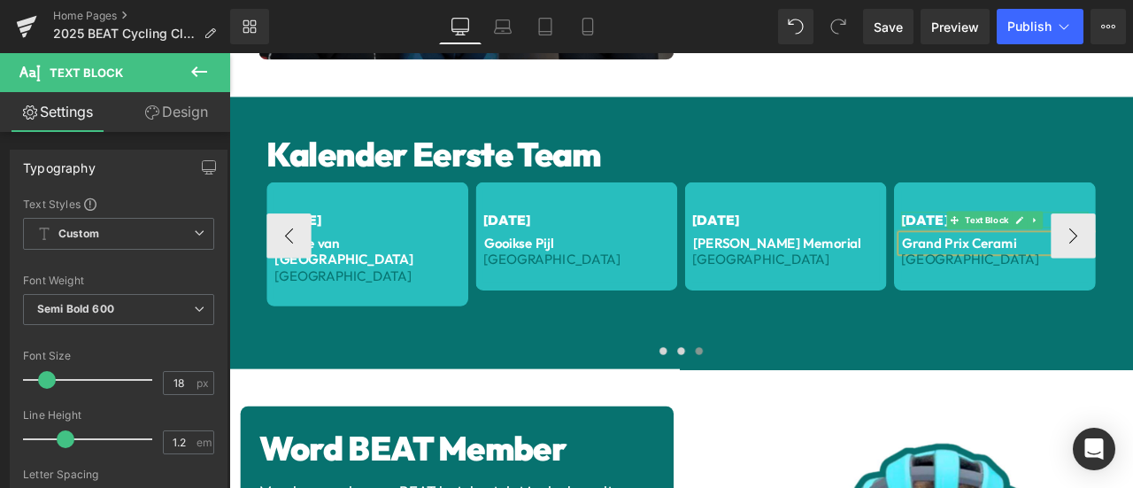
click at [1027, 243] on span "[DATE]" at bounding box center [1054, 251] width 56 height 20
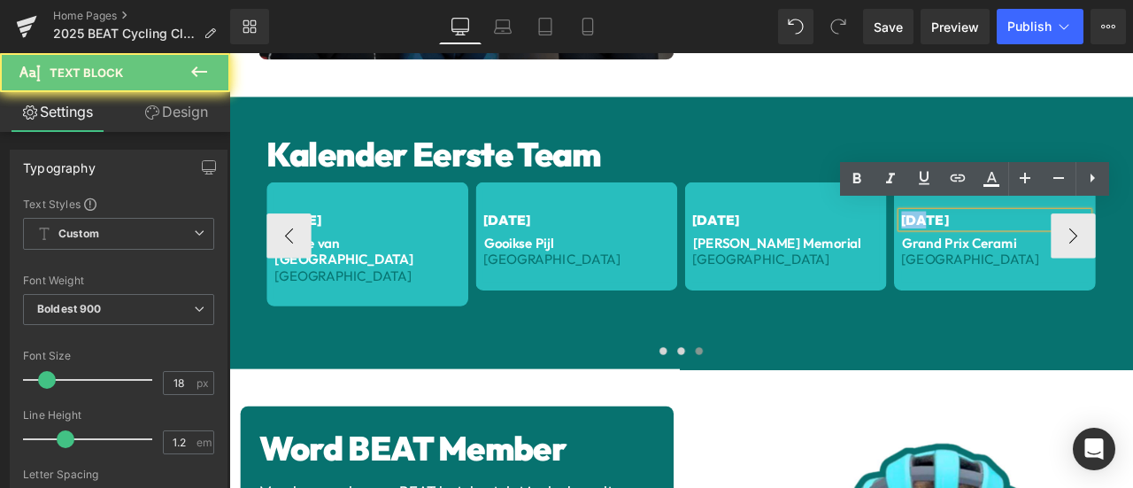
click at [1029, 241] on span "[DATE]" at bounding box center [1054, 251] width 56 height 20
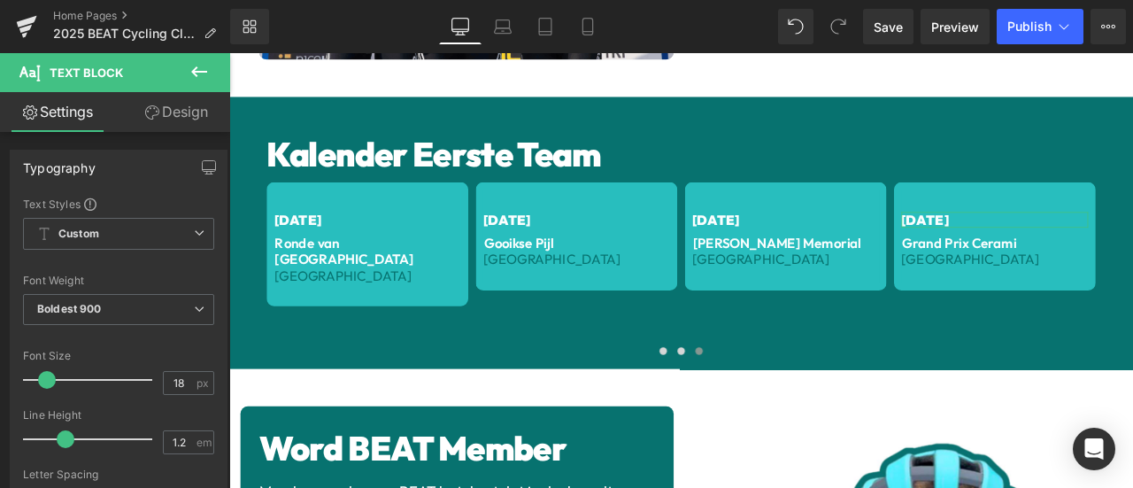
click at [171, 102] on link "Design" at bounding box center [176, 112] width 115 height 40
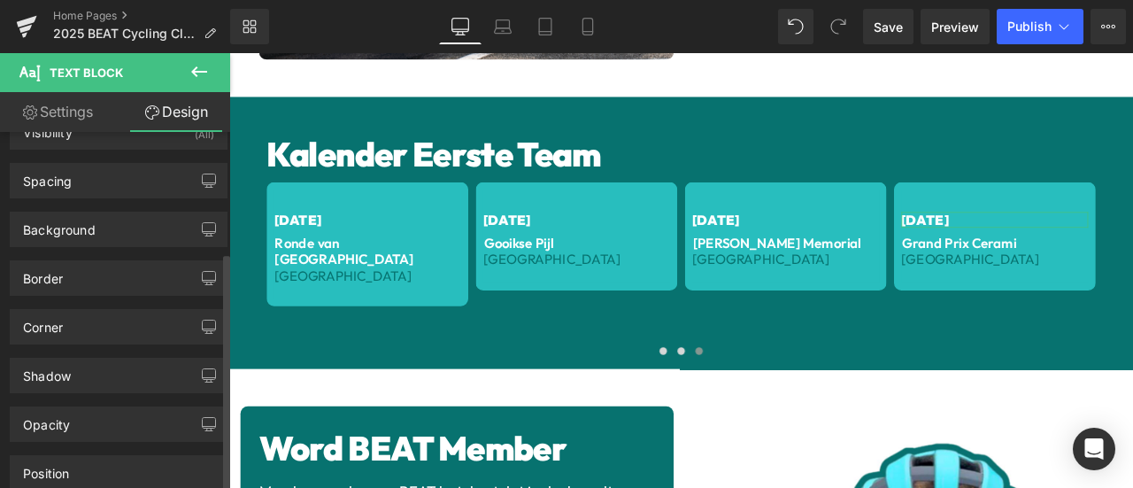
scroll to position [0, 0]
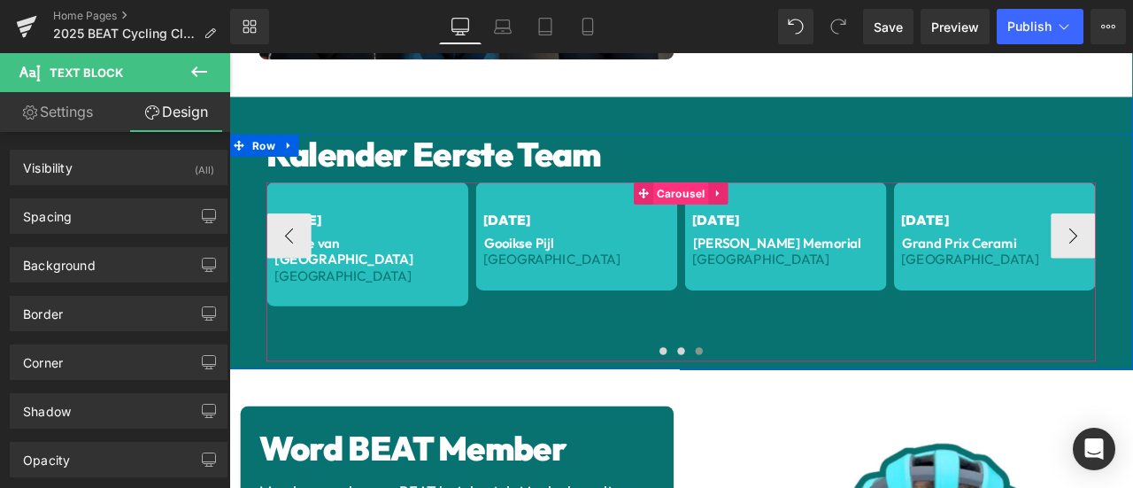
click at [754, 208] on span "Carousel" at bounding box center [764, 219] width 65 height 27
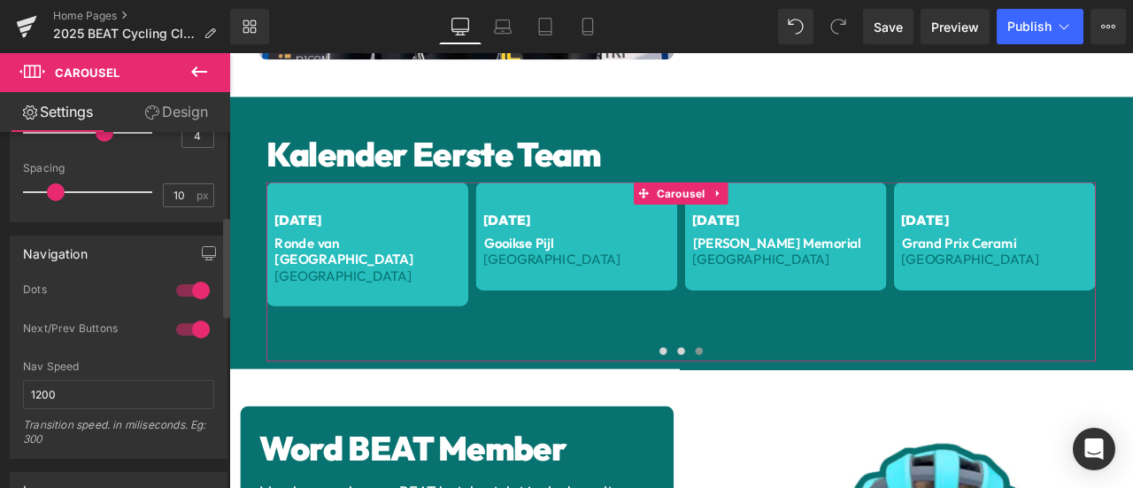
scroll to position [295, 0]
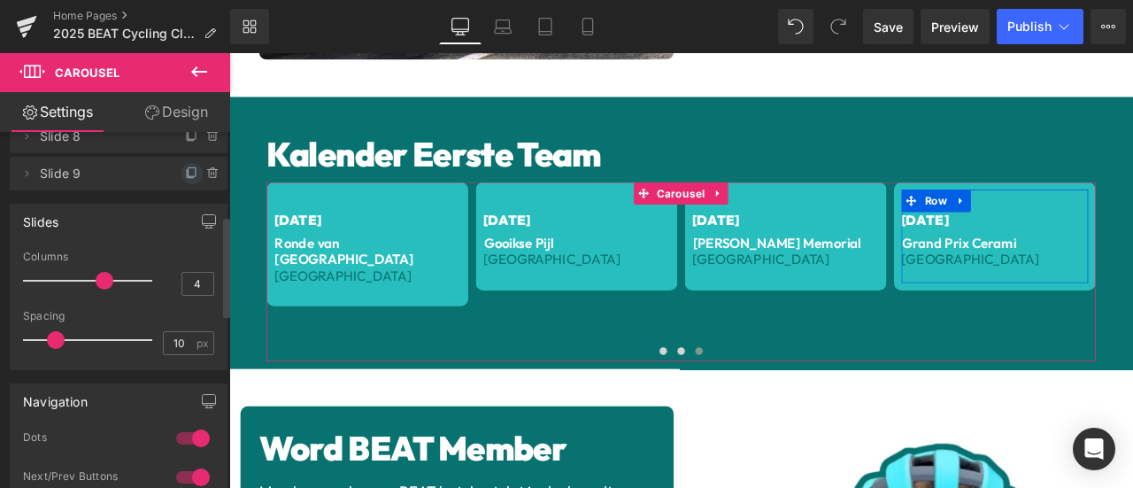
click at [184, 164] on span at bounding box center [191, 173] width 21 height 21
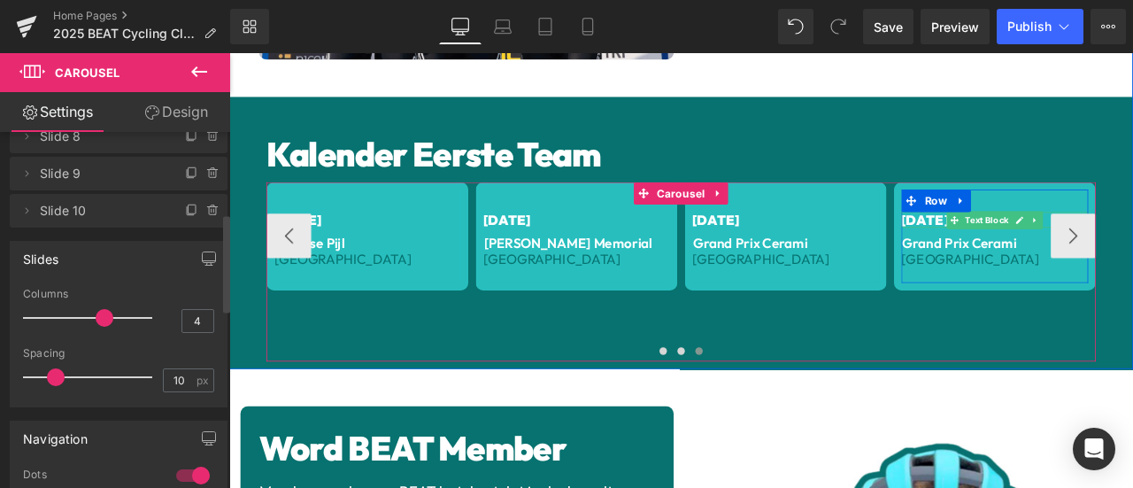
click at [1030, 242] on span "[DATE]" at bounding box center [1054, 251] width 56 height 20
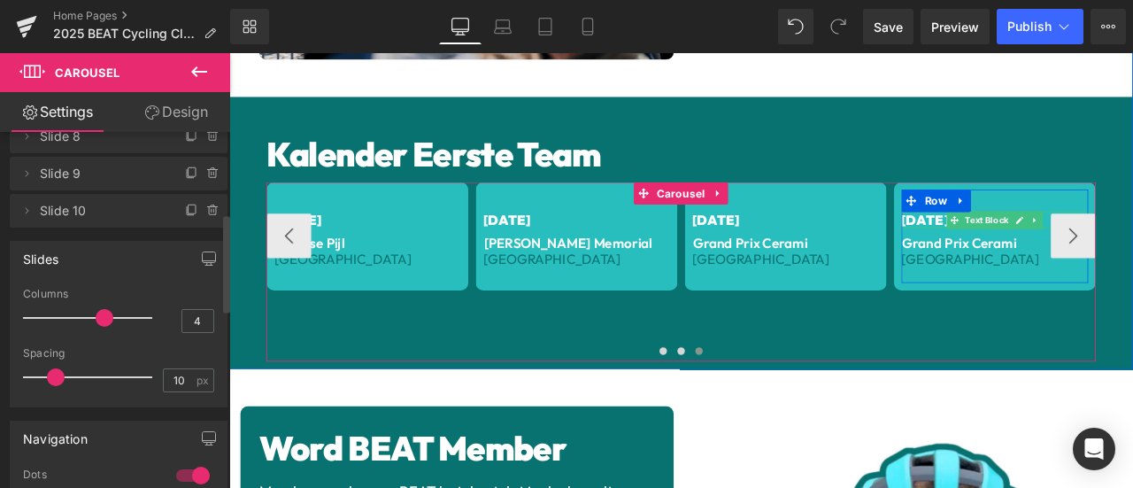
click at [1030, 242] on span "[DATE]" at bounding box center [1054, 251] width 56 height 20
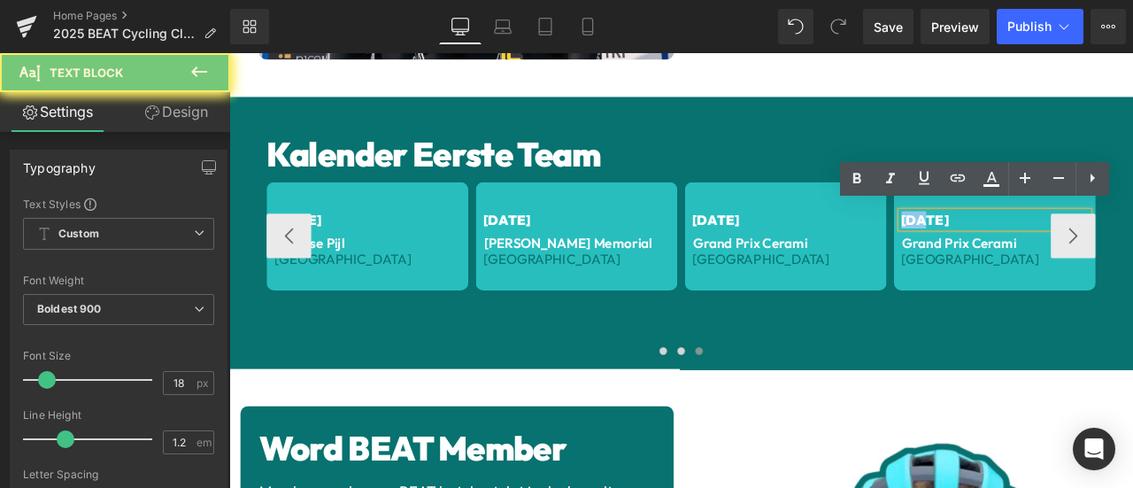
click at [1031, 242] on span "[DATE]" at bounding box center [1054, 251] width 56 height 20
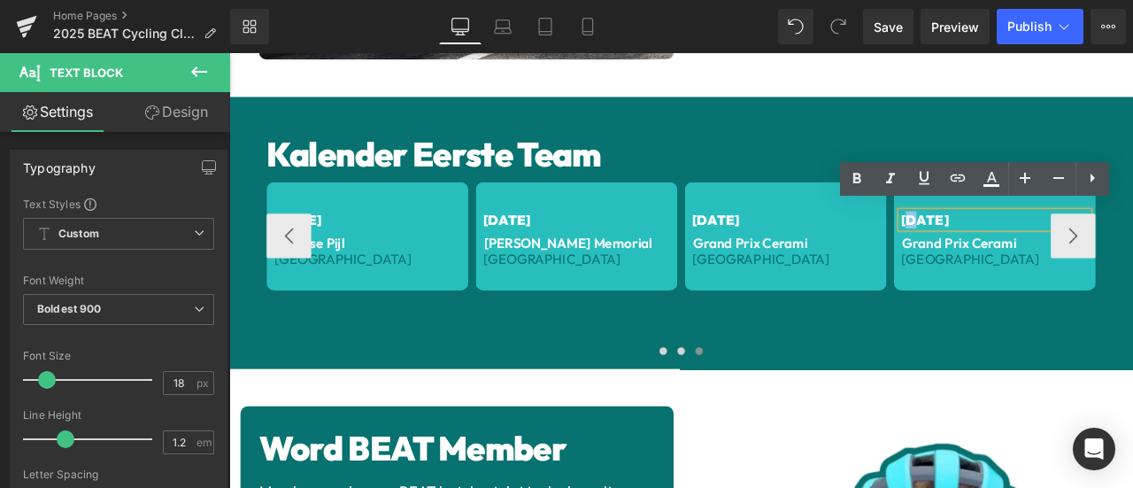
click at [1030, 242] on span "[DATE]" at bounding box center [1054, 251] width 56 height 20
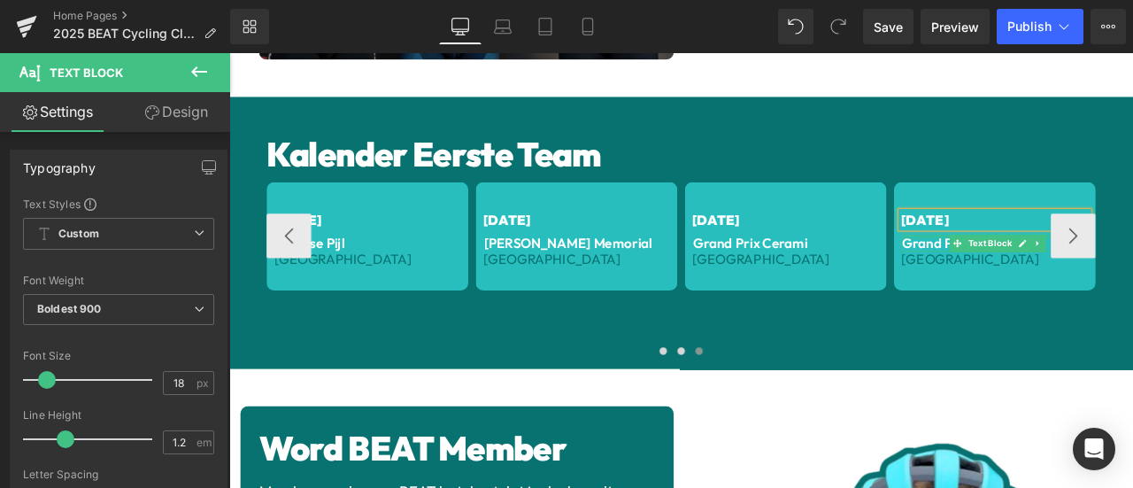
click at [1050, 271] on p "Grand Prix Cerami" at bounding box center [1140, 278] width 227 height 19
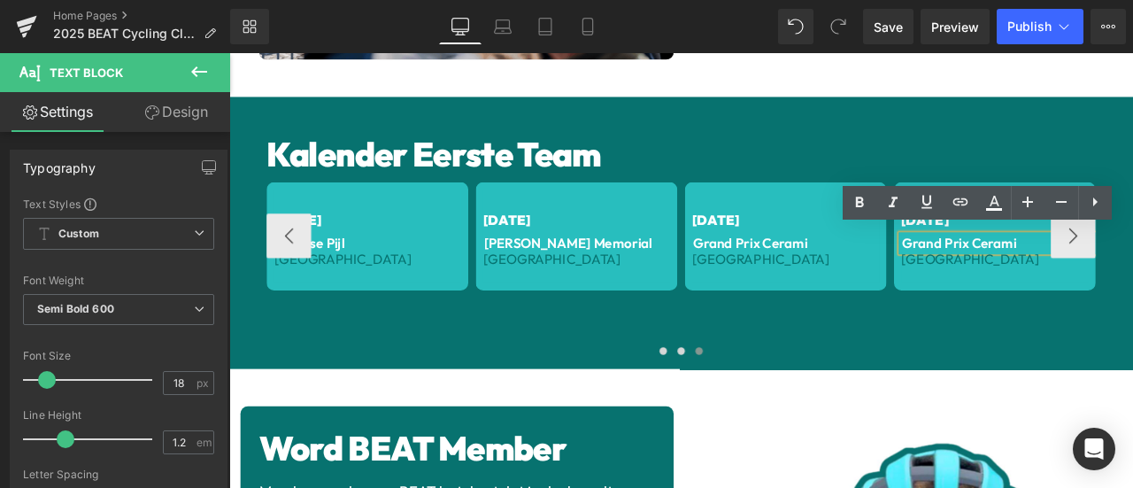
drag, startPoint x: 1159, startPoint y: 266, endPoint x: 1017, endPoint y: 271, distance: 142.6
click at [1026, 271] on div "Grand Prix Cerami" at bounding box center [1139, 278] width 227 height 19
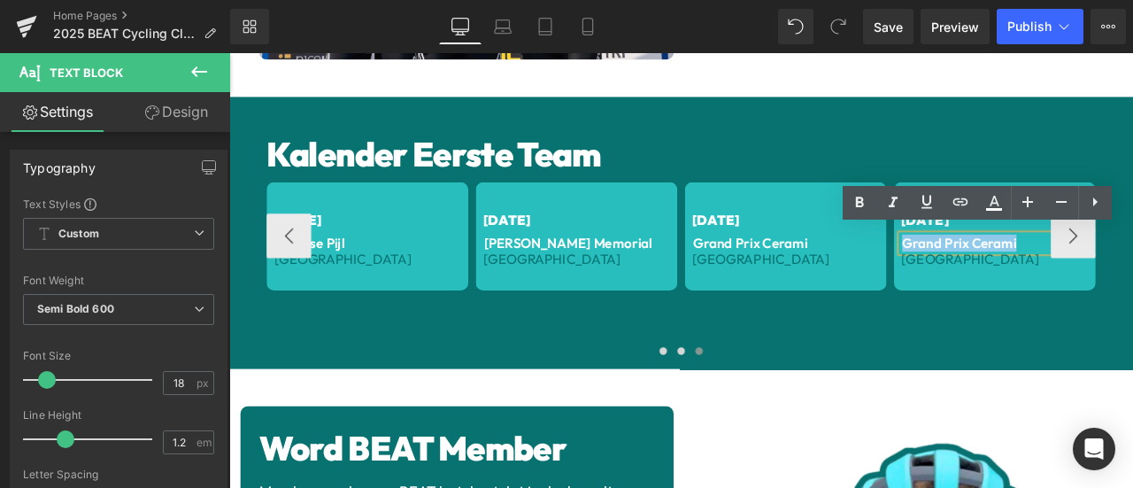
drag, startPoint x: 1017, startPoint y: 271, endPoint x: 1025, endPoint y: 265, distance: 10.1
click at [1026, 269] on div "Grand Prix Cerami" at bounding box center [1139, 278] width 227 height 19
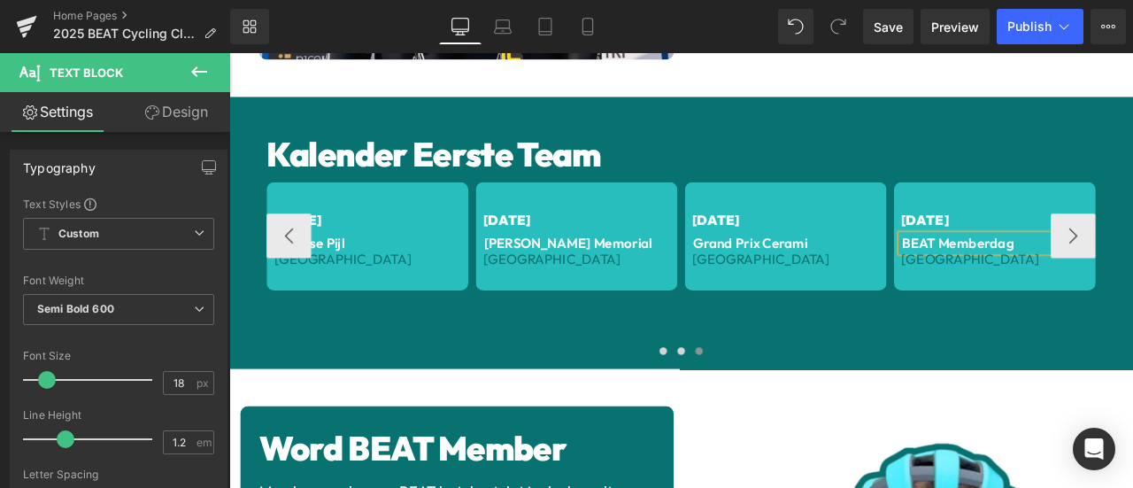
click at [1120, 269] on p "BEAT Memberdag" at bounding box center [1140, 278] width 227 height 19
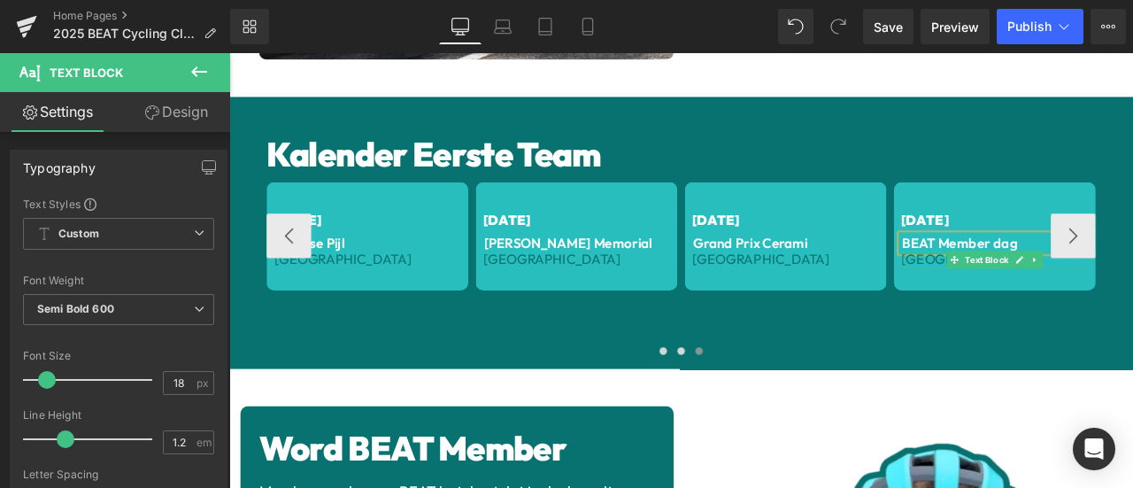
click at [1046, 291] on span "[GEOGRAPHIC_DATA]" at bounding box center [1107, 298] width 163 height 20
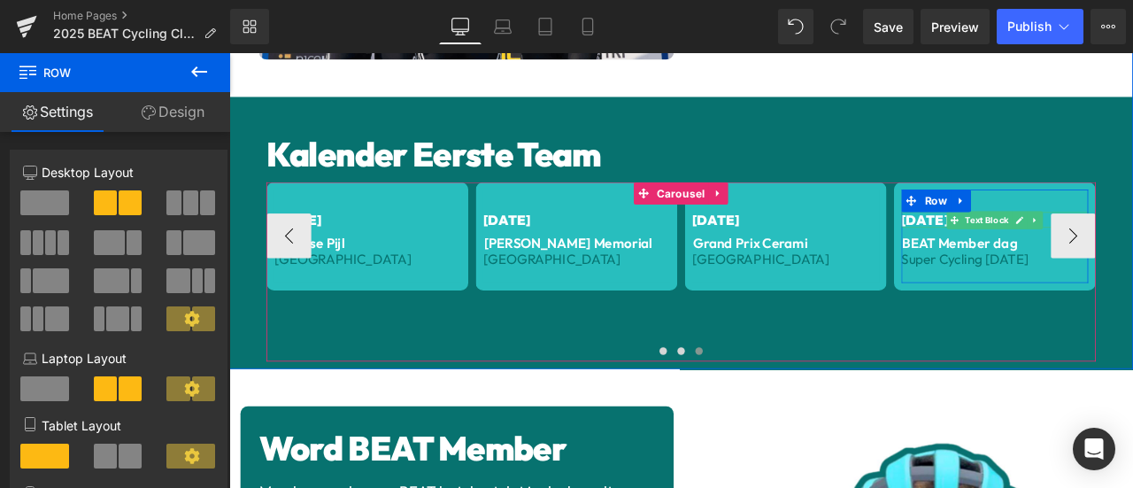
click at [1042, 246] on span "[DATE]" at bounding box center [1054, 251] width 56 height 20
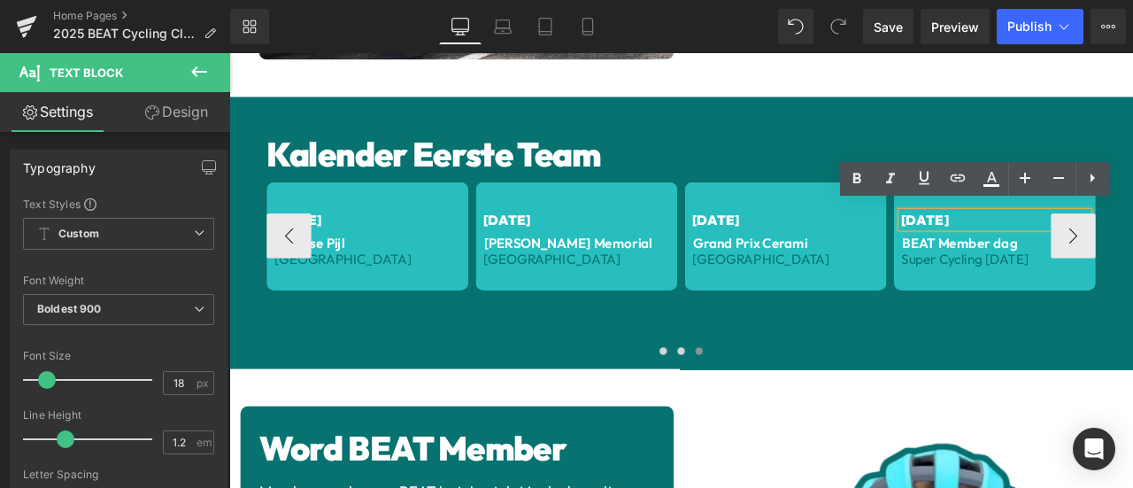
click at [1028, 322] on div "[DATE] Text Block BEAT Member dag Text Block Super Cycling [DATE] Text Block Row" at bounding box center [1136, 270] width 239 height 128
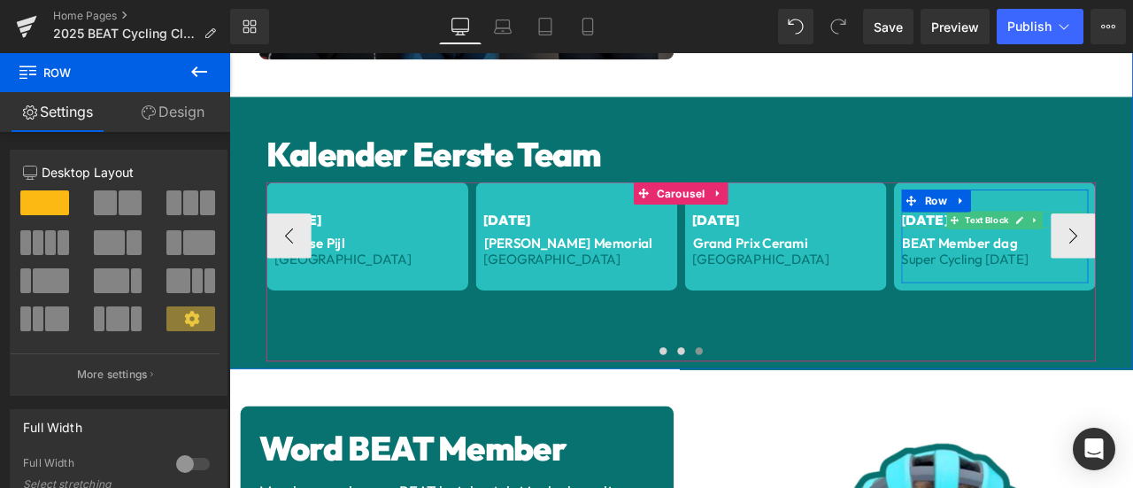
click at [1051, 241] on span "[DATE]" at bounding box center [1054, 251] width 56 height 20
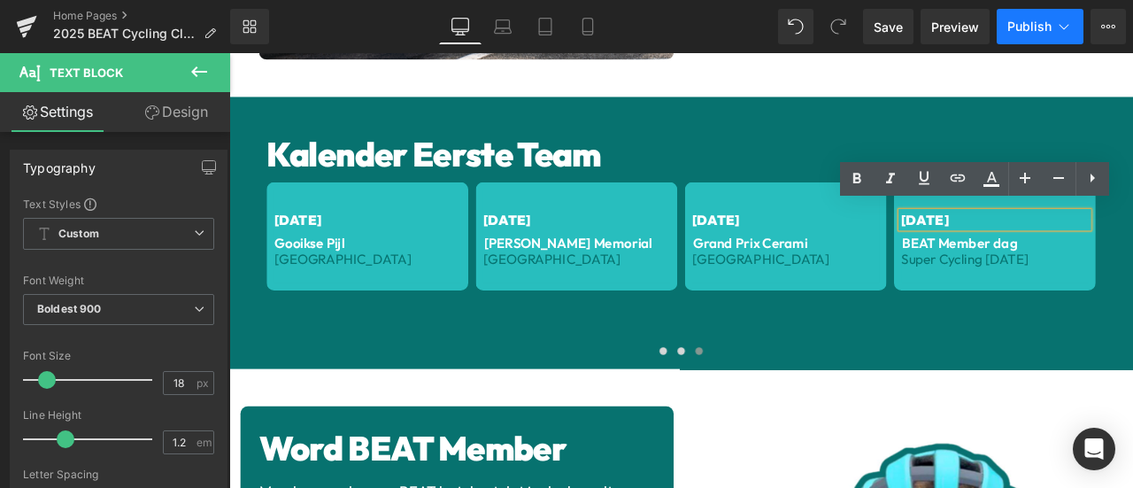
click at [1022, 22] on span "Publish" at bounding box center [1029, 26] width 44 height 14
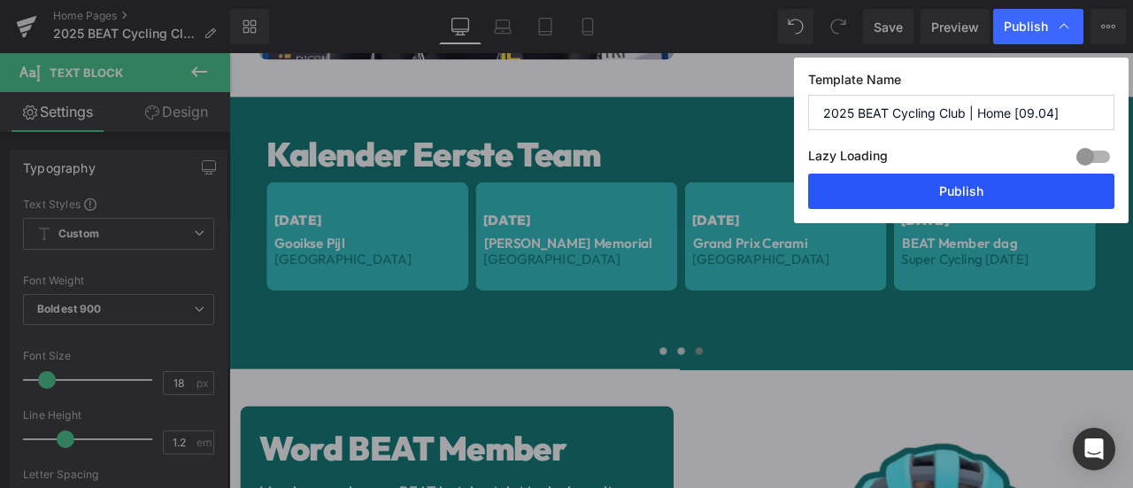
click at [975, 187] on button "Publish" at bounding box center [961, 190] width 306 height 35
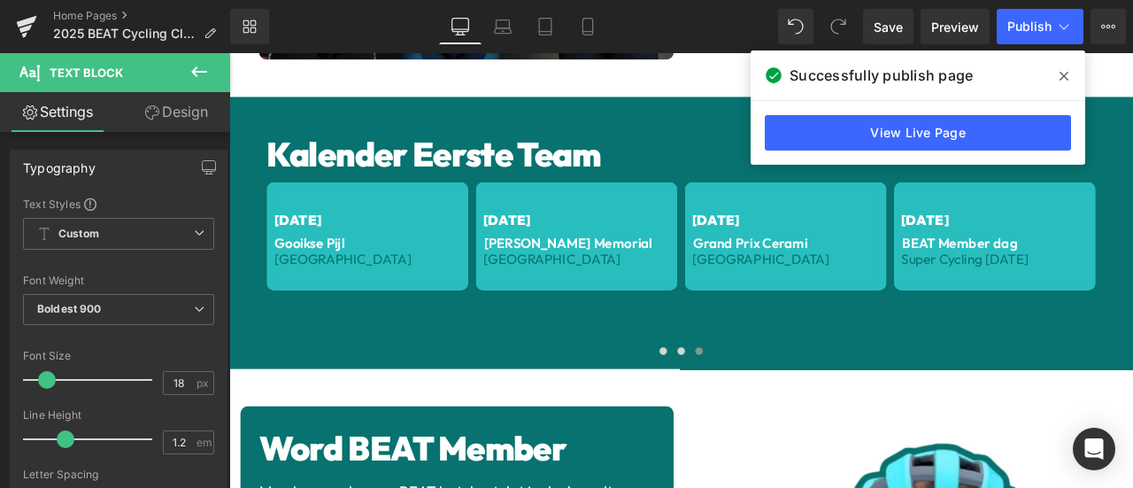
click at [1066, 69] on icon at bounding box center [1063, 76] width 9 height 14
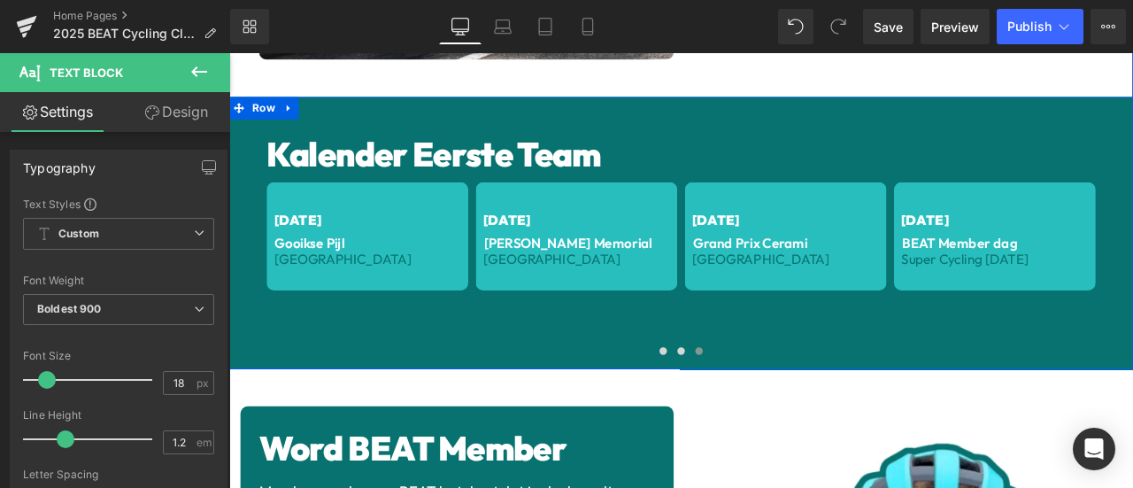
drag, startPoint x: 1081, startPoint y: 59, endPoint x: 846, endPoint y: 129, distance: 244.8
click at [846, 129] on div "Kalender Eerste Team Heading [DATE] Text Block Kortenmark Koerse Text Block Bel…" at bounding box center [764, 266] width 1071 height 322
